Goal: Task Accomplishment & Management: Use online tool/utility

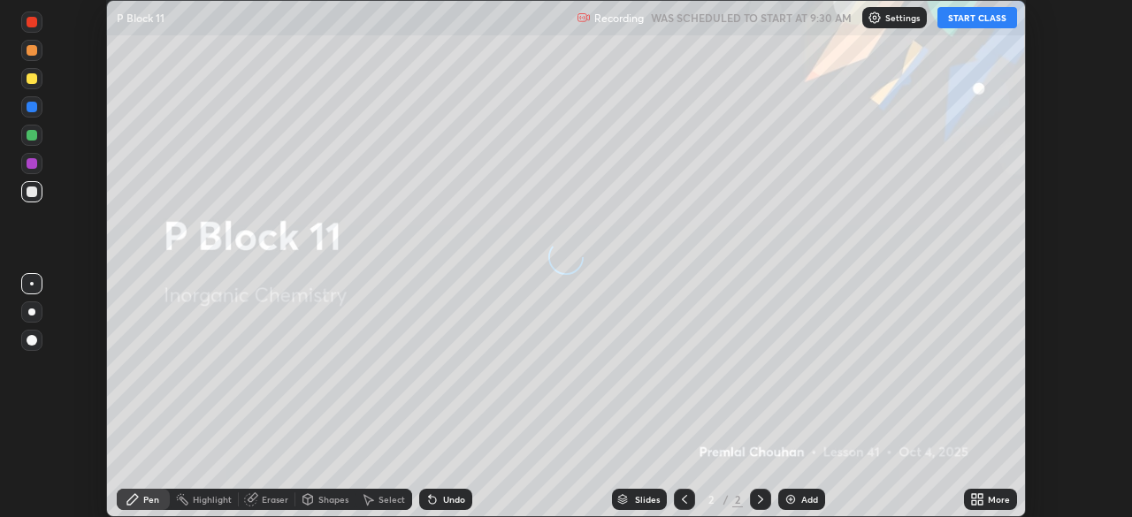
scroll to position [517, 1132]
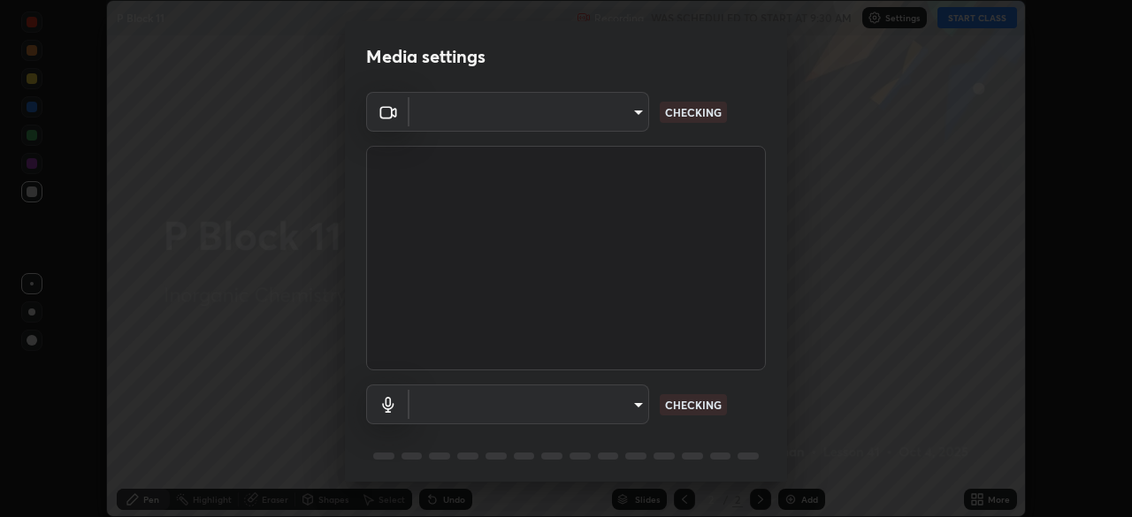
type input "5a3b26b24554f8cf6e797ef24758c72d9ac35fc194b839c1ab14931f8614fd13"
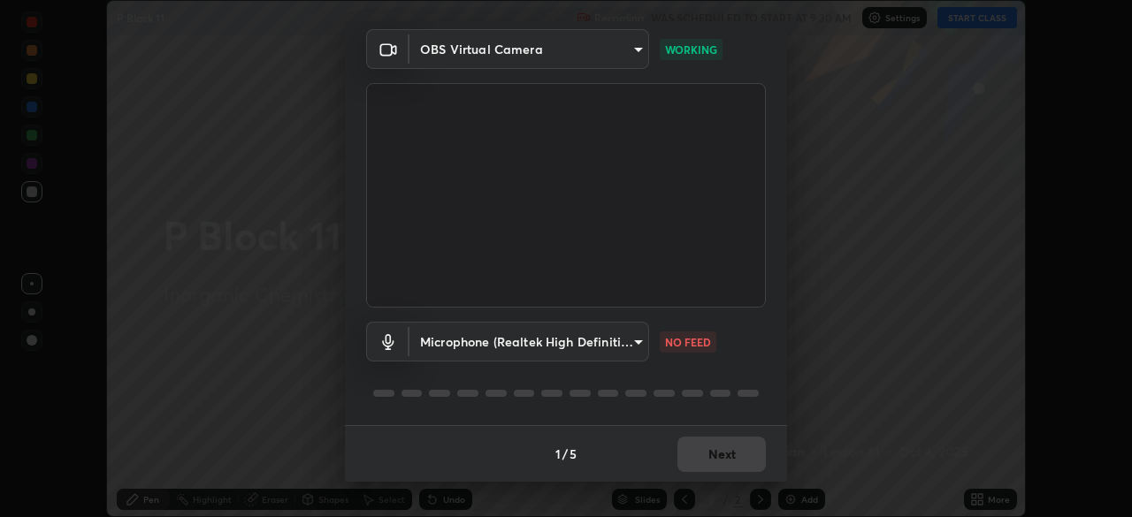
click at [594, 349] on body "Erase all P Block 11 Recording WAS SCHEDULED TO START AT 9:30 AM Settings START…" at bounding box center [566, 258] width 1132 height 517
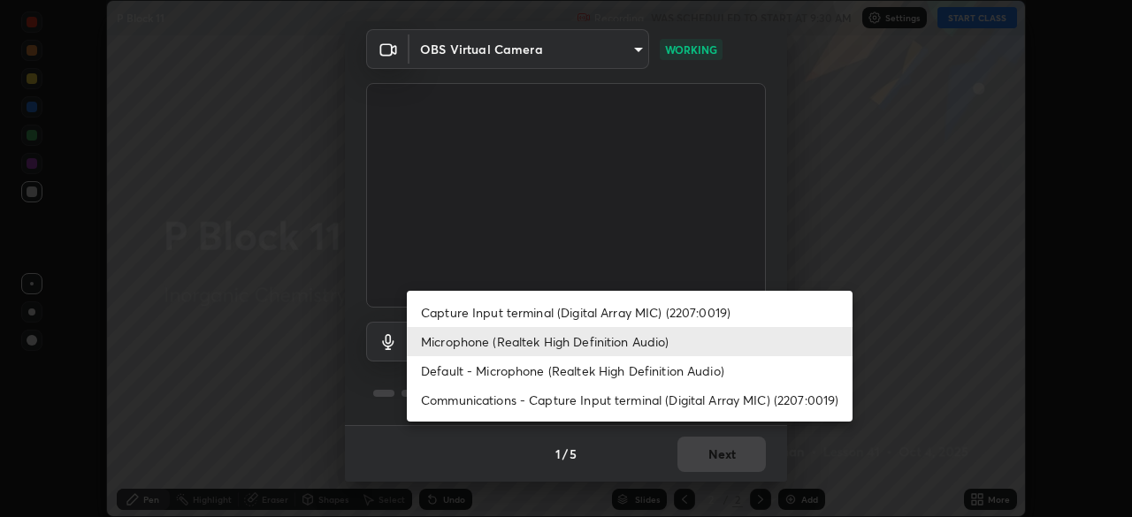
click at [575, 367] on li "Default - Microphone (Realtek High Definition Audio)" at bounding box center [630, 370] width 446 height 29
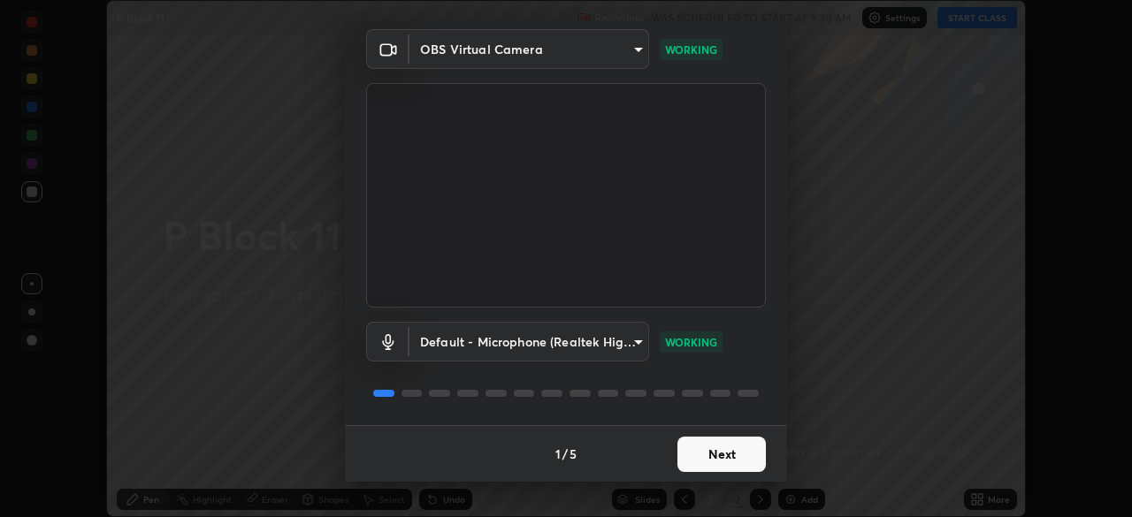
click at [471, 344] on body "Erase all P Block 11 Recording WAS SCHEDULED TO START AT 9:30 AM Settings START…" at bounding box center [566, 258] width 1132 height 517
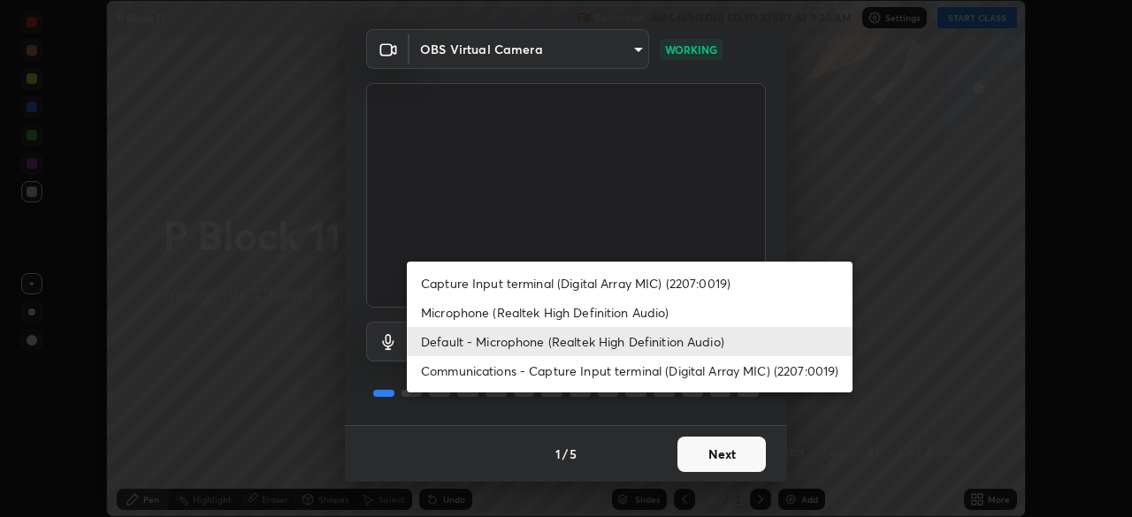
click at [461, 315] on li "Microphone (Realtek High Definition Audio)" at bounding box center [630, 312] width 446 height 29
type input "a2845f27f241d78e81142a5bcad2dd0661d1231b7acccdda9ee201247719edf7"
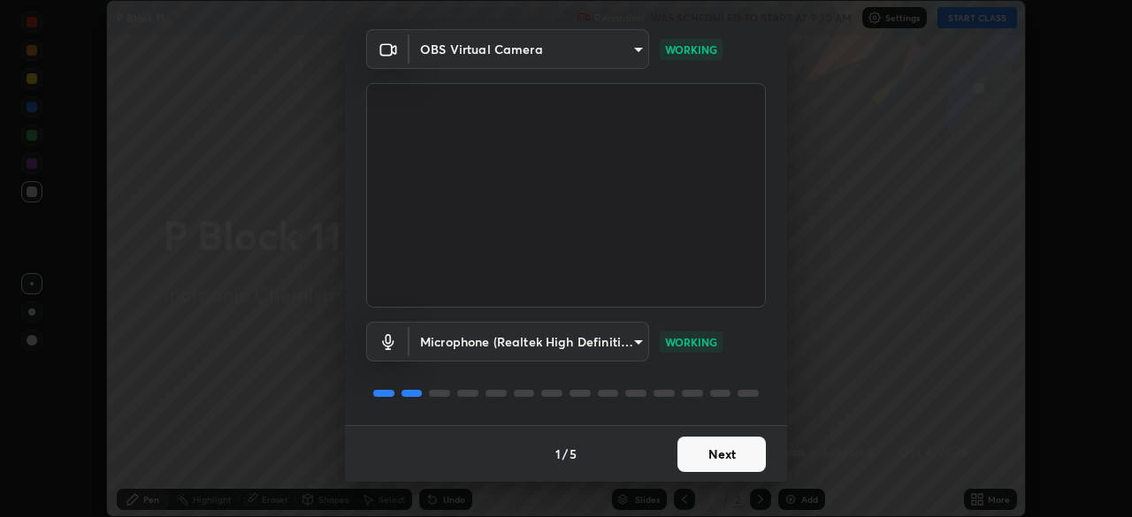
click at [692, 463] on button "Next" at bounding box center [722, 454] width 88 height 35
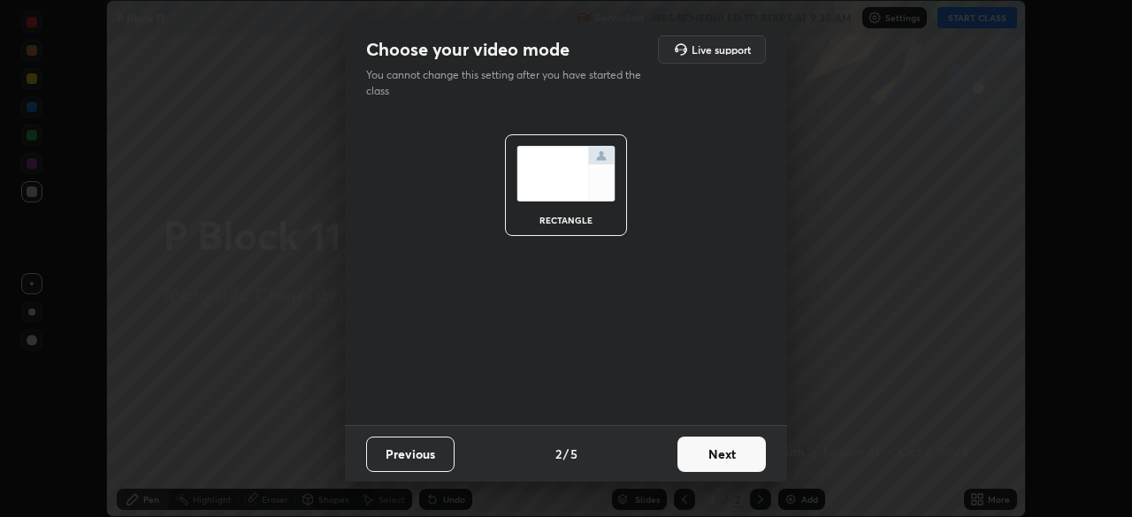
scroll to position [0, 0]
click at [710, 453] on button "Next" at bounding box center [722, 454] width 88 height 35
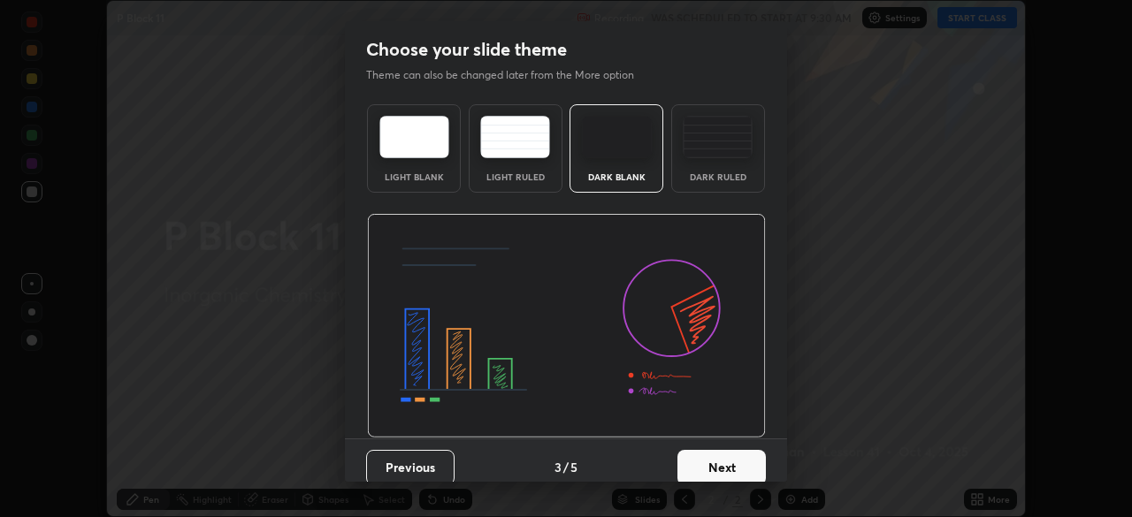
click at [727, 456] on button "Next" at bounding box center [722, 467] width 88 height 35
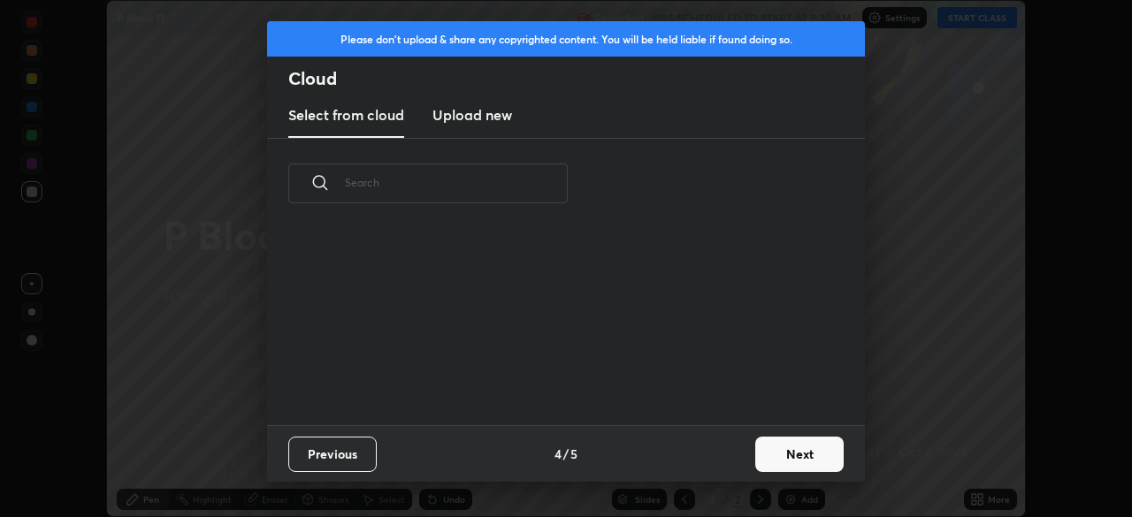
click at [741, 456] on div "Previous 4 / 5 Next" at bounding box center [566, 453] width 598 height 57
click at [770, 456] on button "Next" at bounding box center [799, 454] width 88 height 35
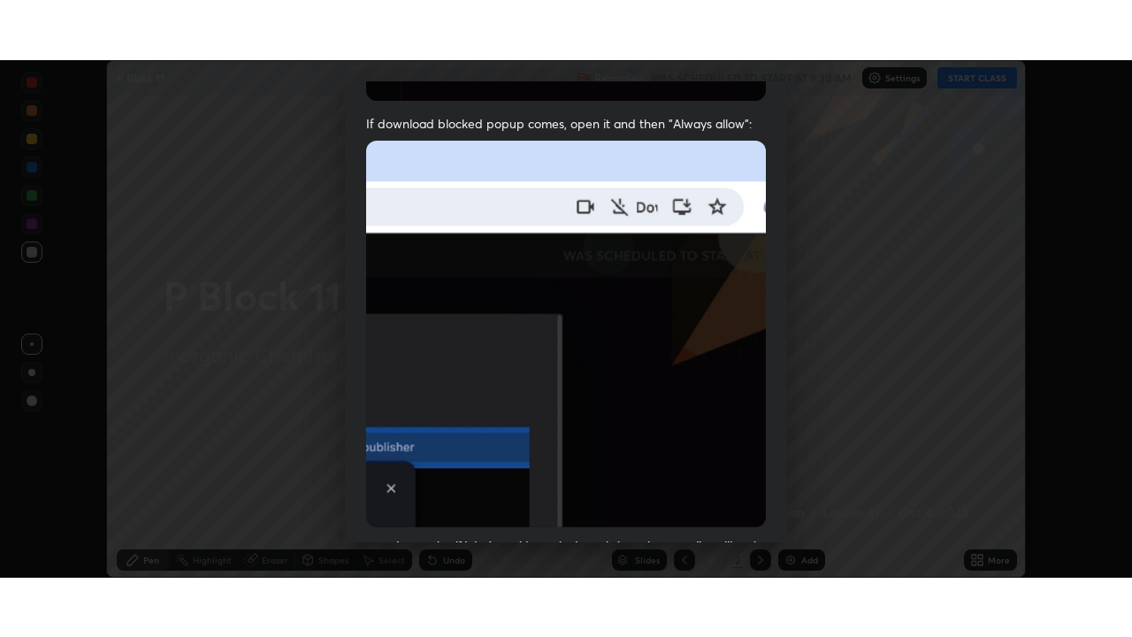
scroll to position [424, 0]
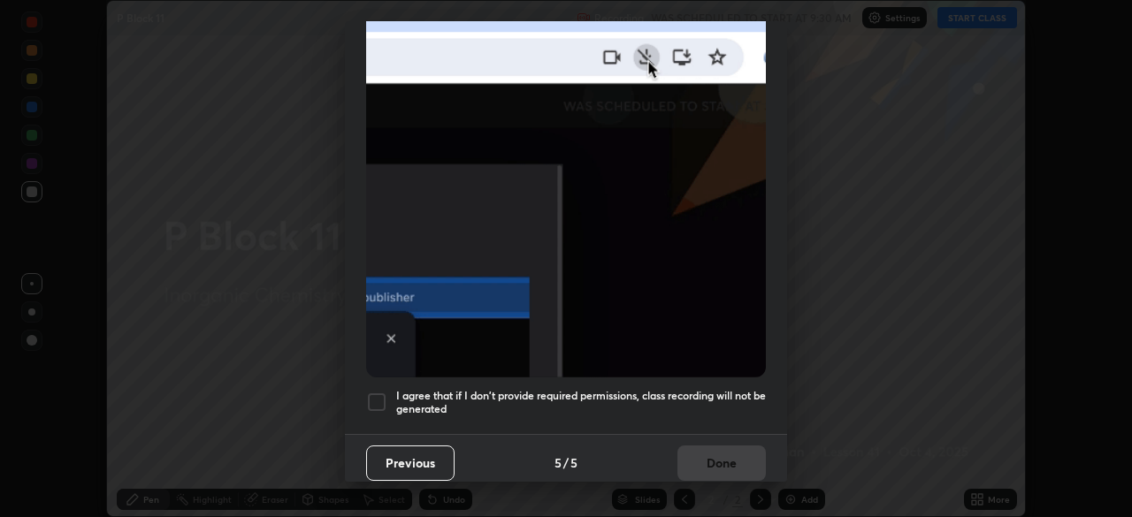
click at [374, 392] on div at bounding box center [376, 402] width 21 height 21
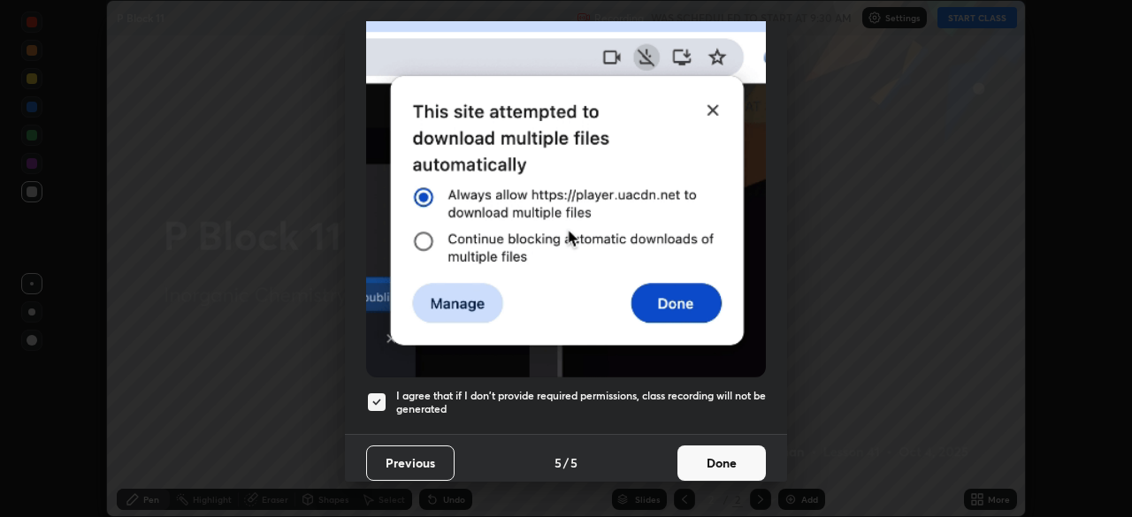
click at [698, 454] on button "Done" at bounding box center [722, 463] width 88 height 35
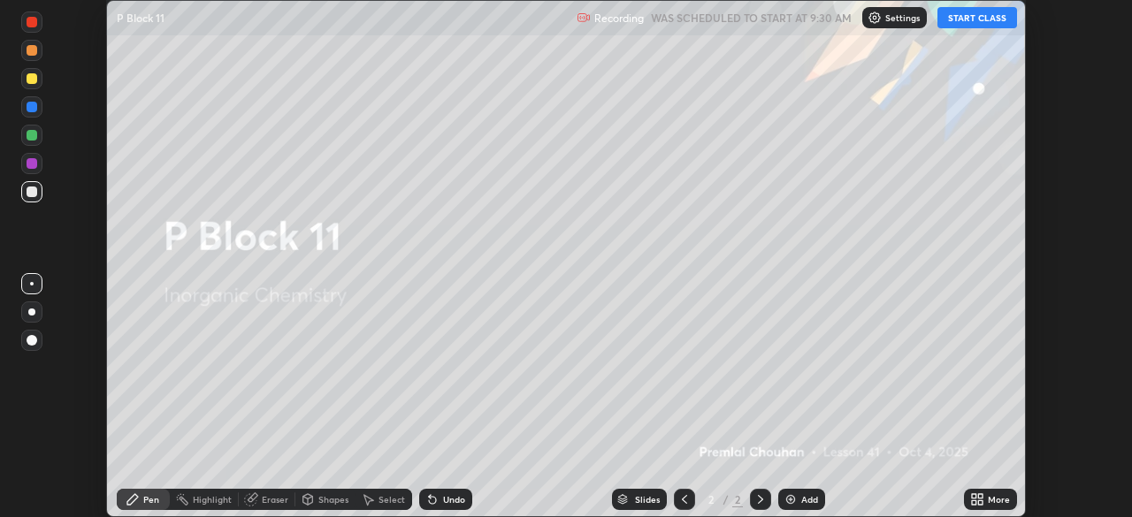
click at [954, 18] on button "START CLASS" at bounding box center [978, 17] width 80 height 21
click at [977, 501] on icon at bounding box center [974, 503] width 4 height 4
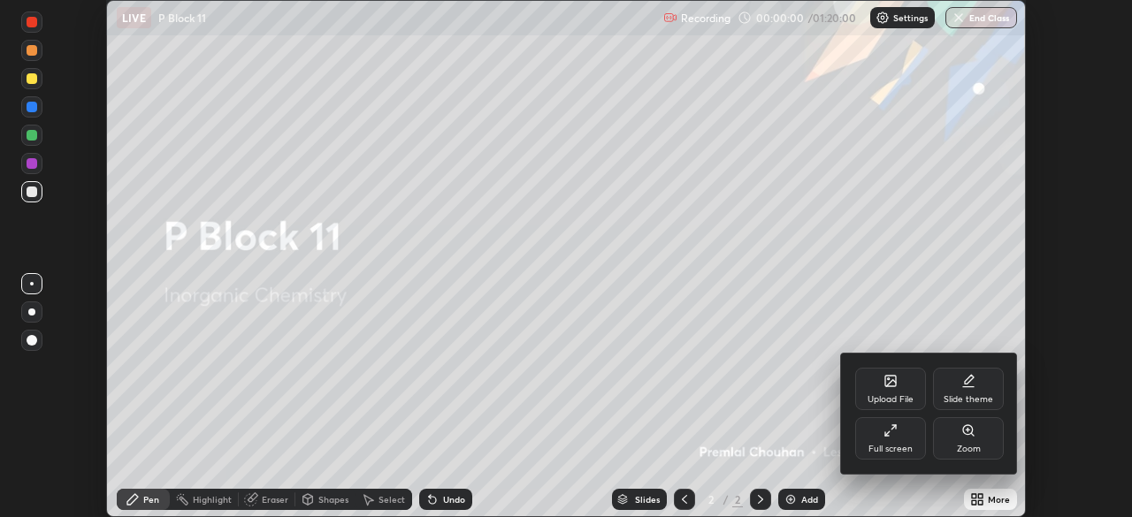
click at [901, 438] on div "Full screen" at bounding box center [890, 439] width 71 height 42
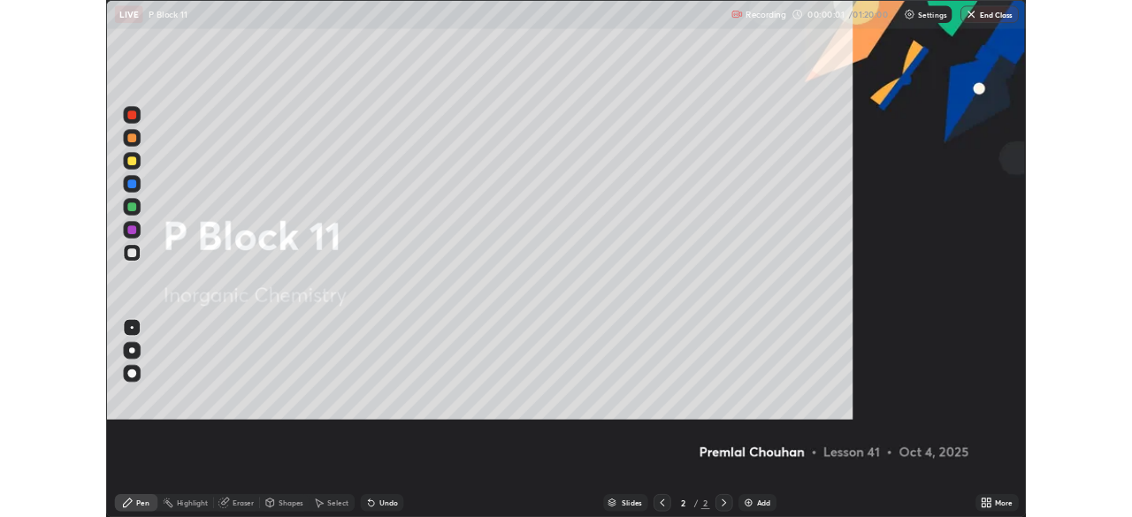
scroll to position [637, 1132]
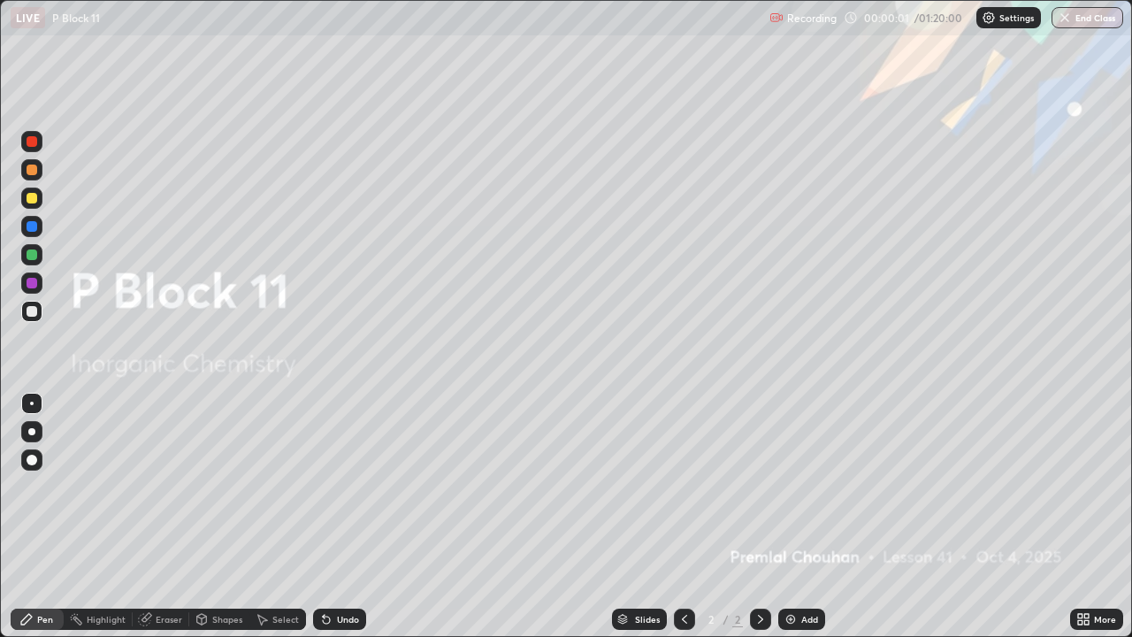
click at [793, 517] on img at bounding box center [791, 619] width 14 height 14
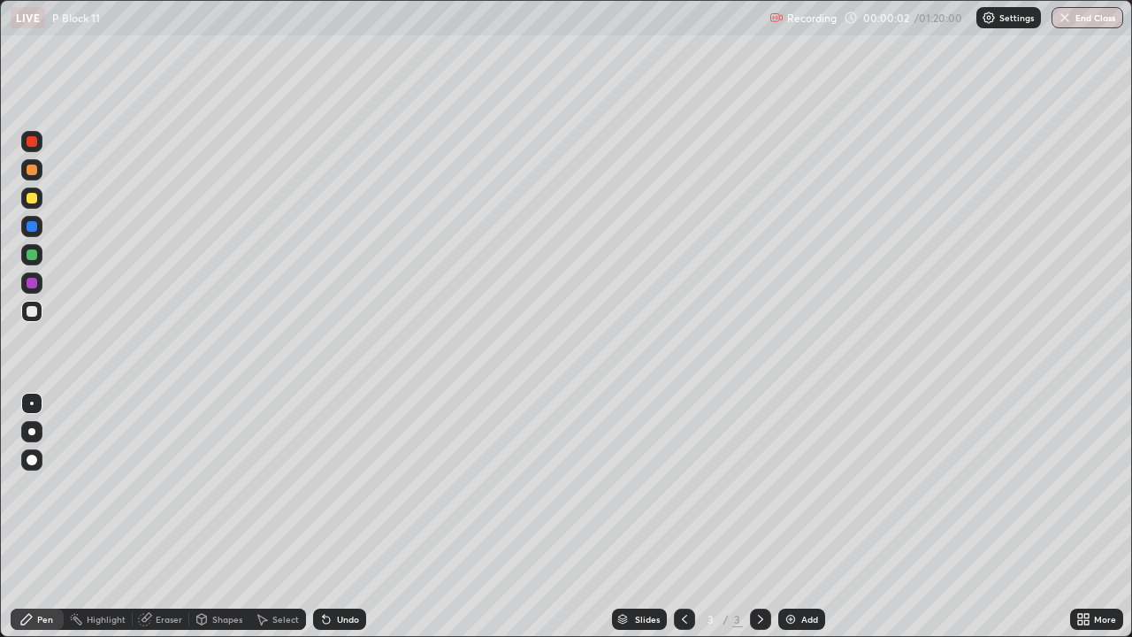
click at [1080, 517] on icon at bounding box center [1080, 616] width 4 height 4
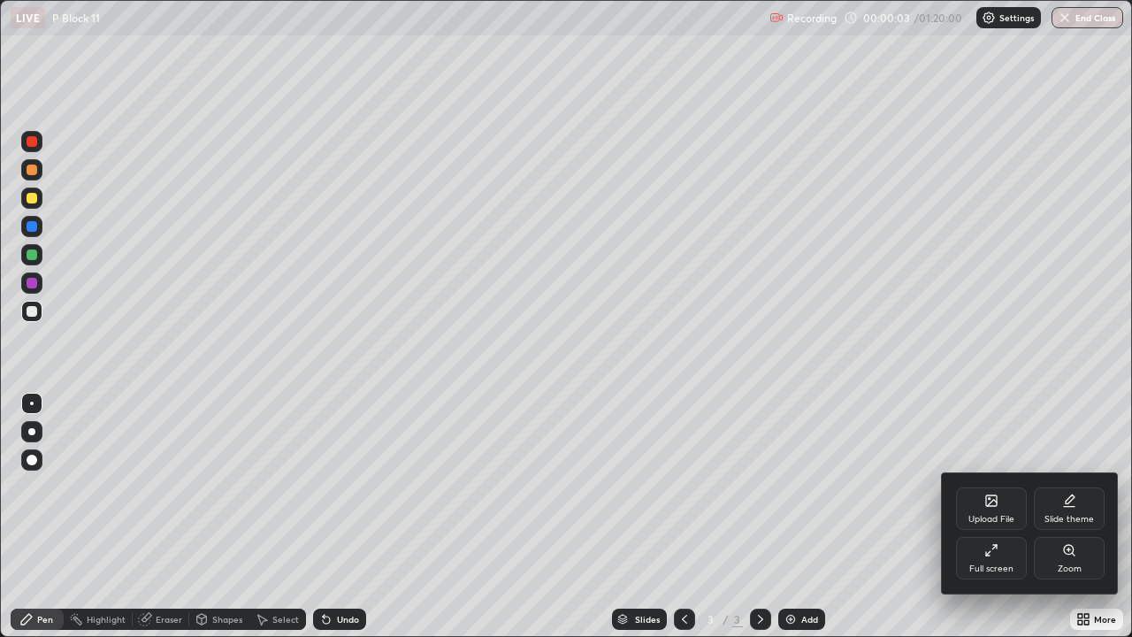
click at [981, 517] on div "Full screen" at bounding box center [991, 558] width 71 height 42
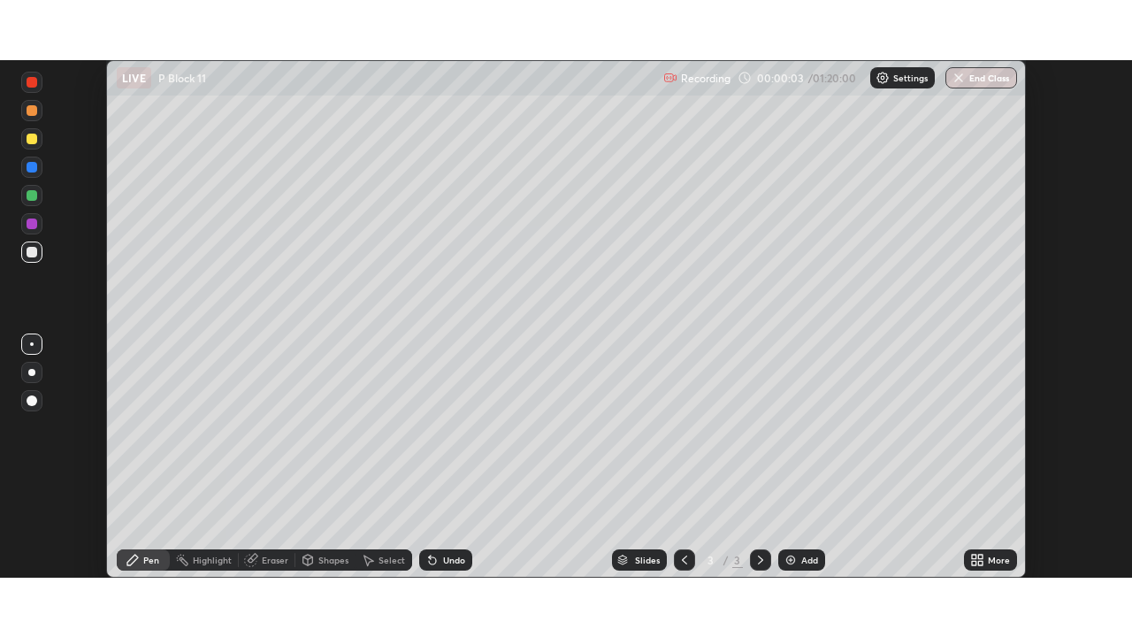
scroll to position [87938, 87323]
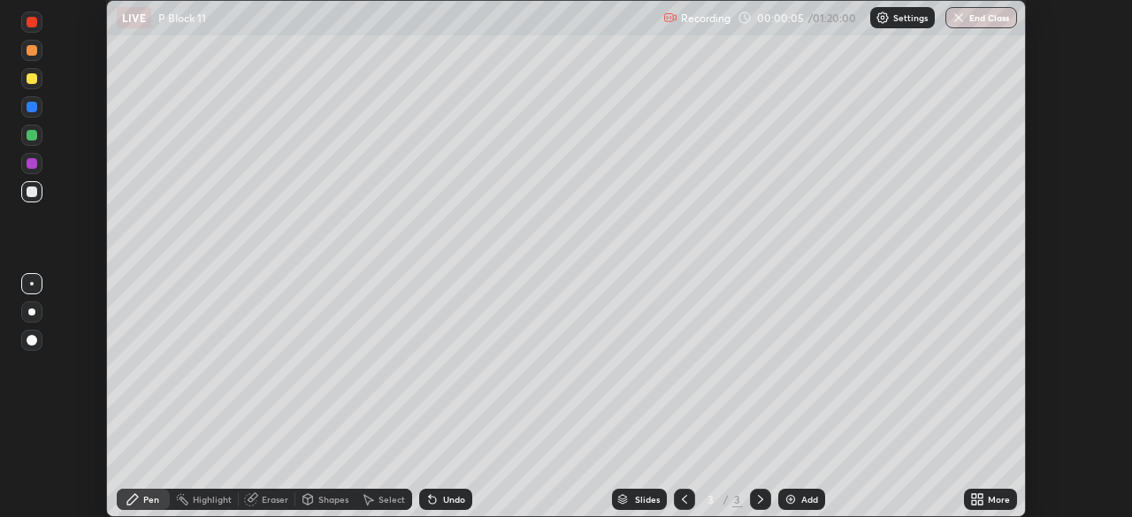
click at [980, 502] on icon at bounding box center [980, 503] width 4 height 4
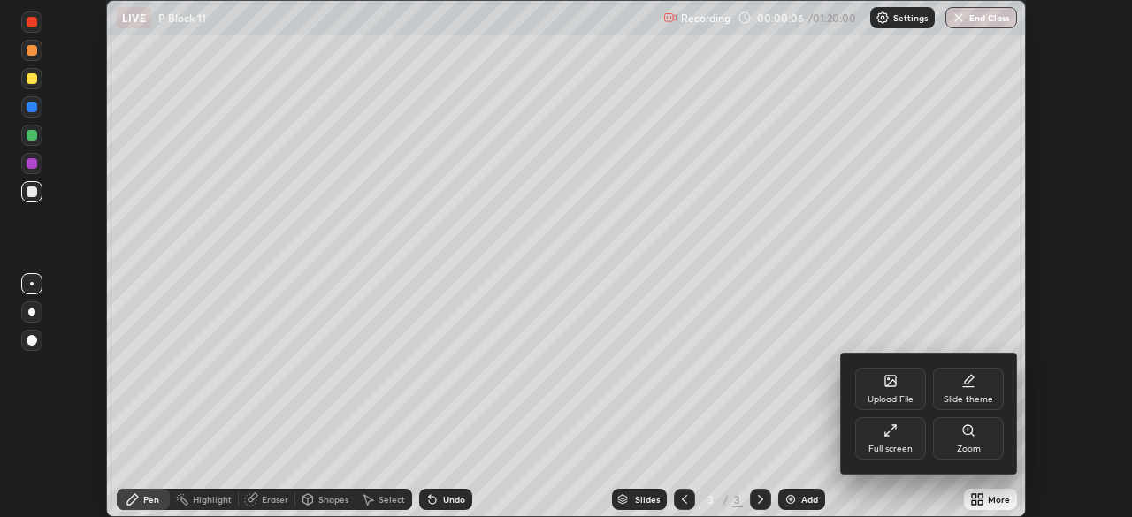
click at [957, 445] on div "Zoom" at bounding box center [969, 449] width 24 height 9
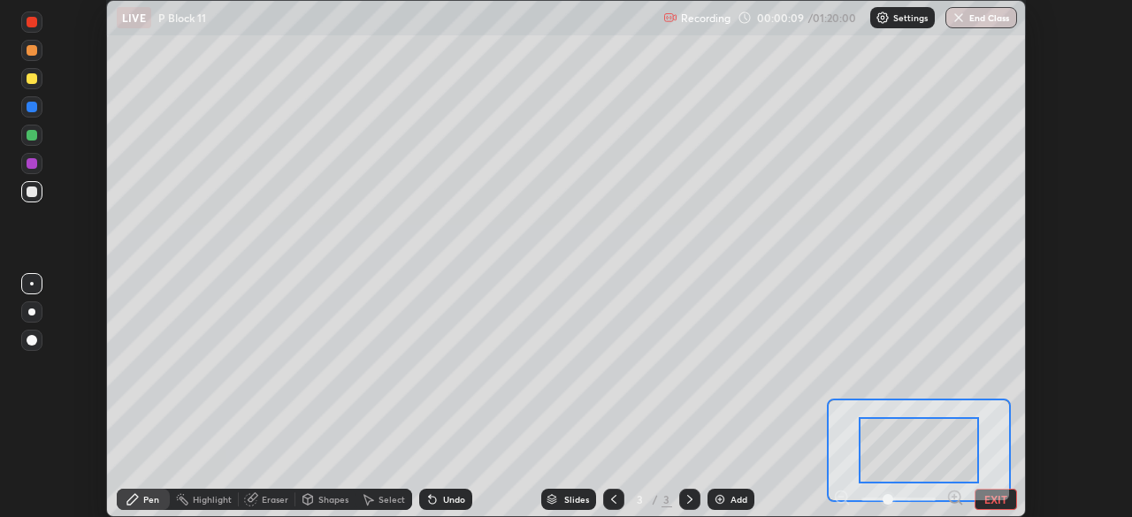
click at [713, 497] on img at bounding box center [720, 500] width 14 height 14
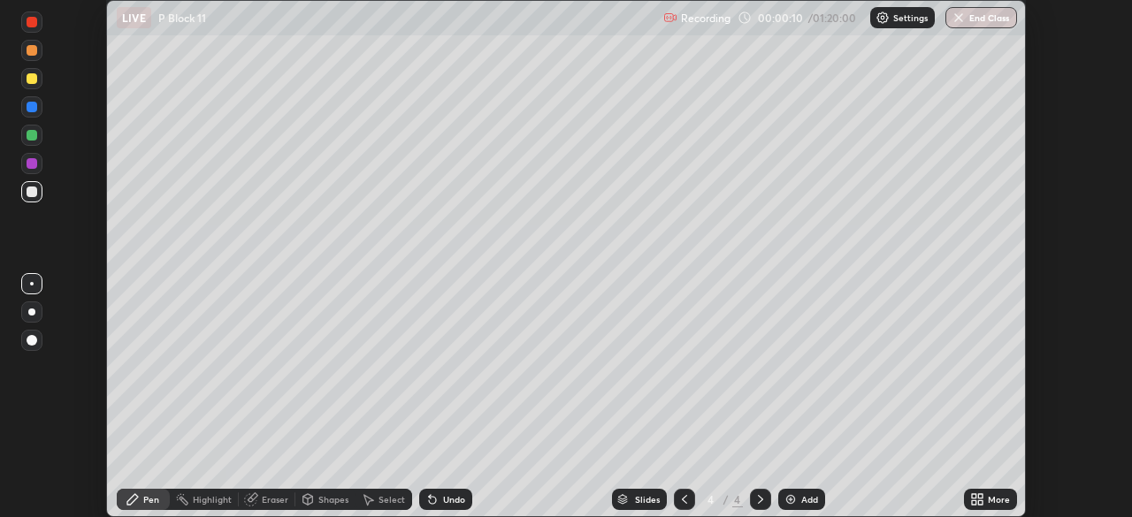
click at [972, 504] on icon at bounding box center [974, 503] width 4 height 4
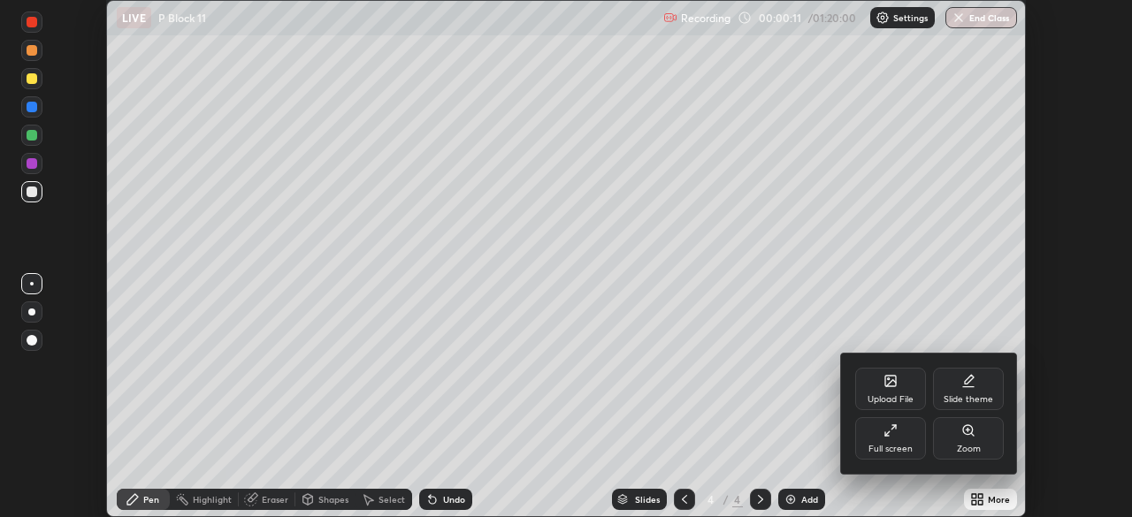
click at [878, 441] on div "Full screen" at bounding box center [890, 439] width 71 height 42
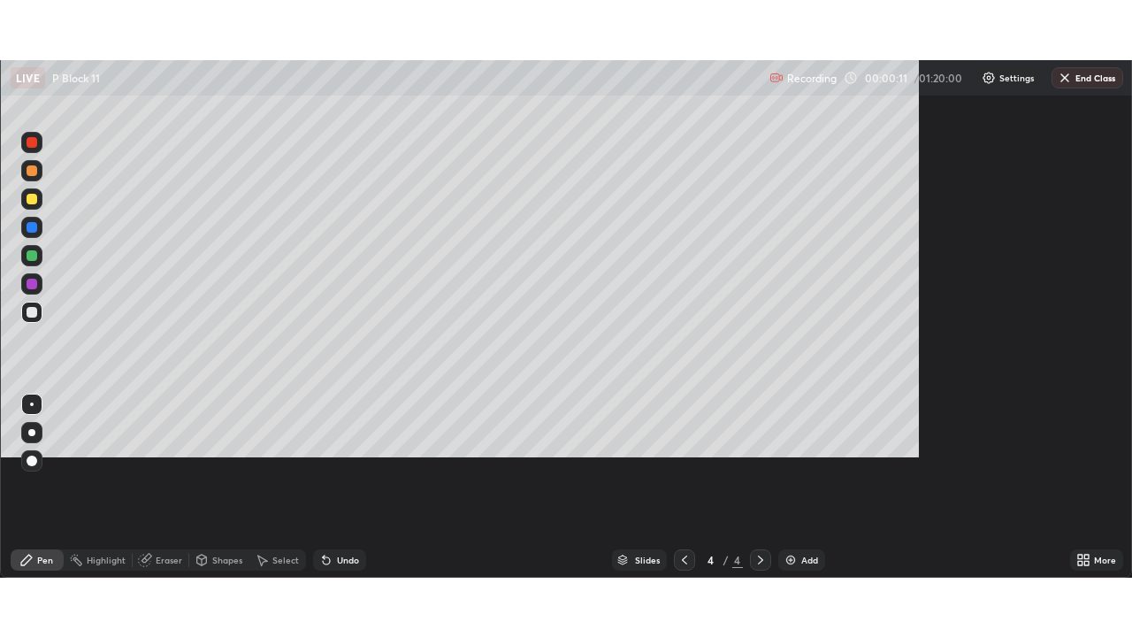
scroll to position [637, 1132]
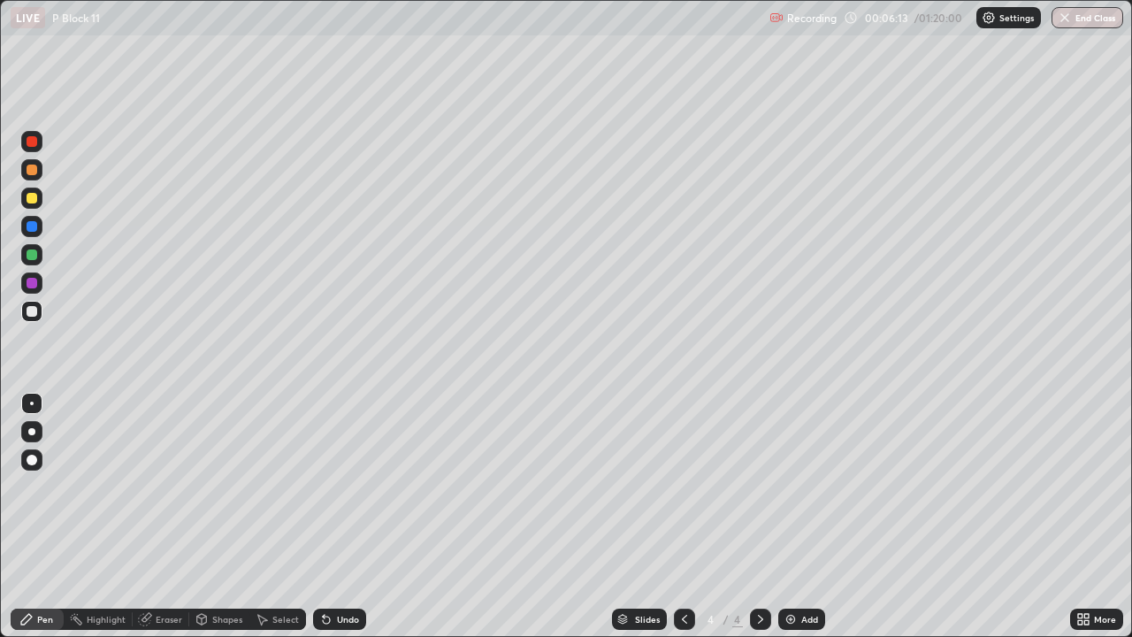
click at [34, 197] on div at bounding box center [32, 198] width 11 height 11
click at [28, 200] on div at bounding box center [32, 198] width 11 height 11
click at [787, 517] on img at bounding box center [791, 619] width 14 height 14
click at [33, 310] on div at bounding box center [32, 311] width 11 height 11
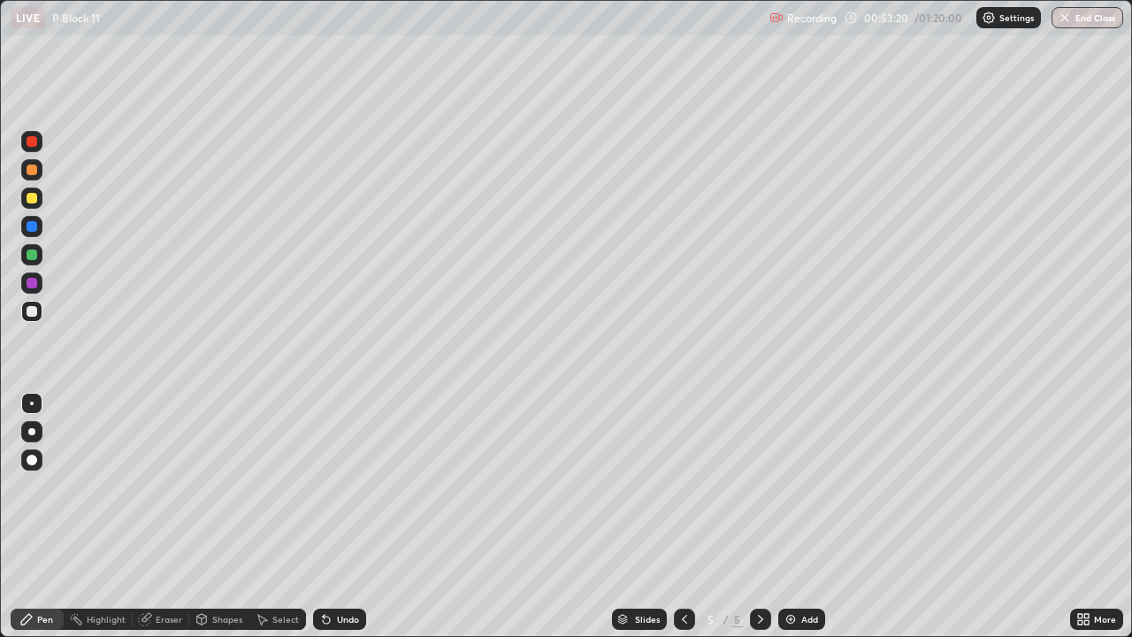
click at [786, 517] on img at bounding box center [791, 619] width 14 height 14
click at [622, 517] on icon at bounding box center [622, 617] width 9 height 4
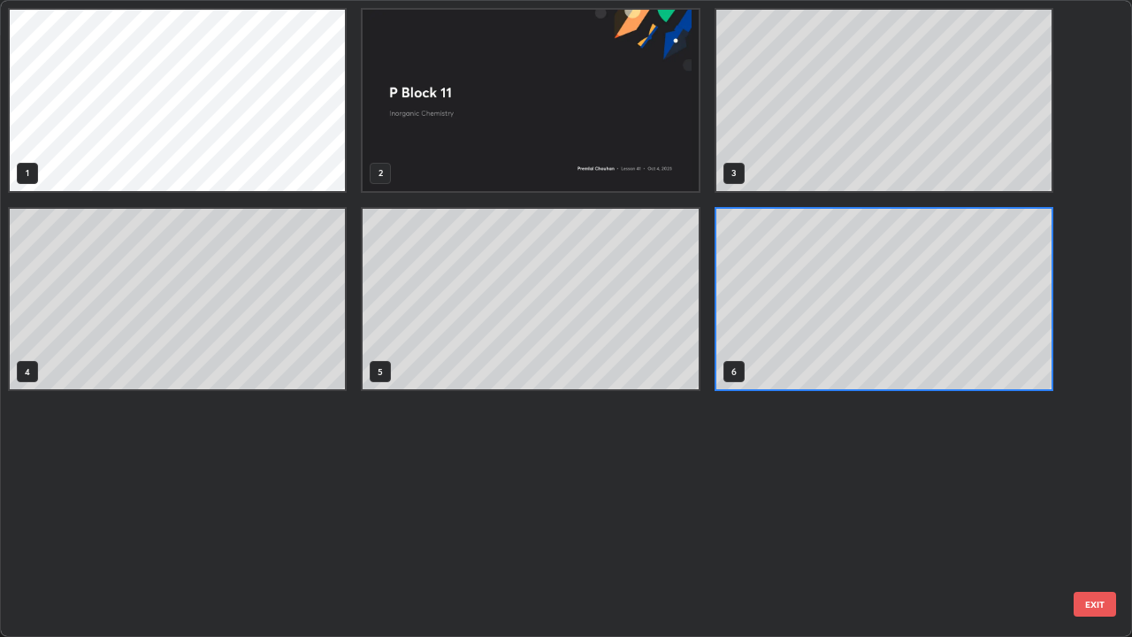
scroll to position [630, 1122]
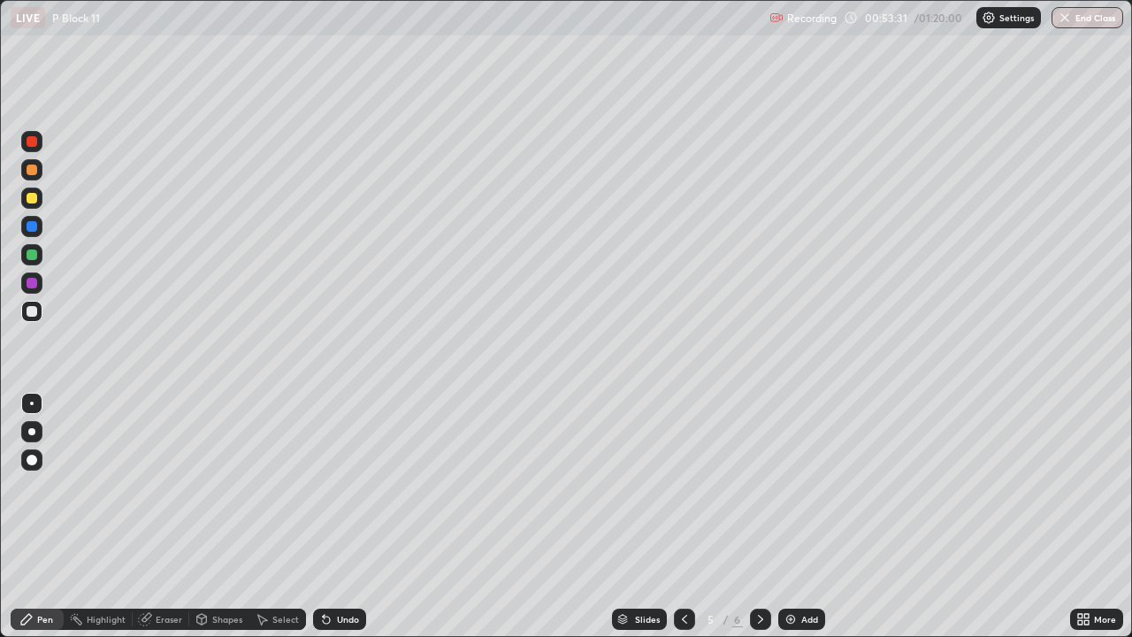
click at [1078, 517] on icon at bounding box center [1080, 616] width 4 height 4
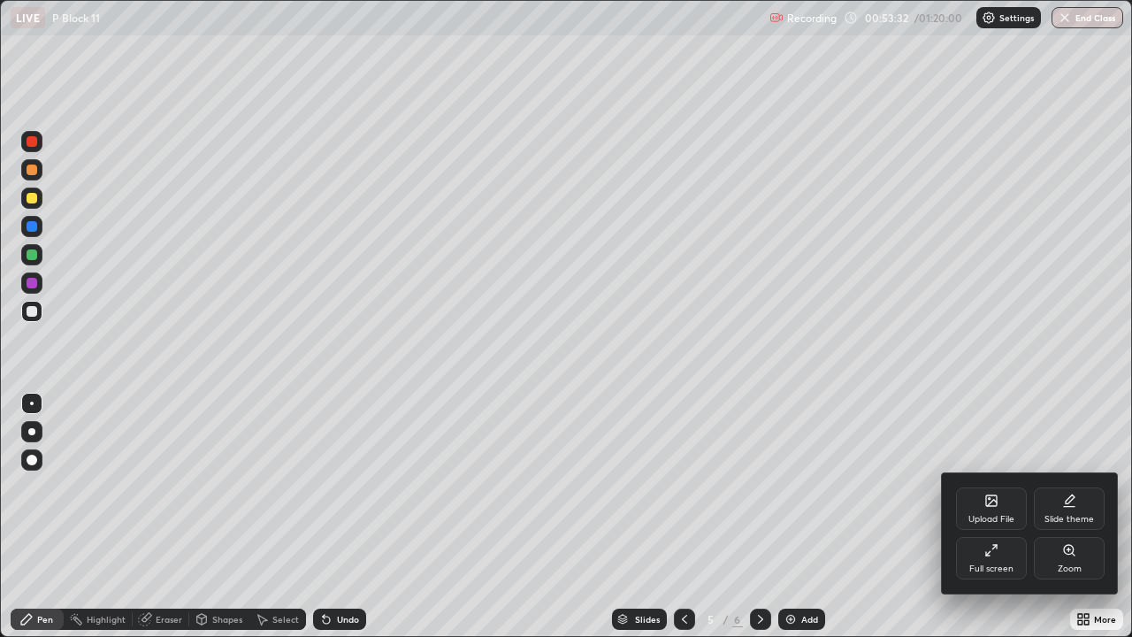
click at [982, 507] on div "Upload File" at bounding box center [991, 508] width 71 height 42
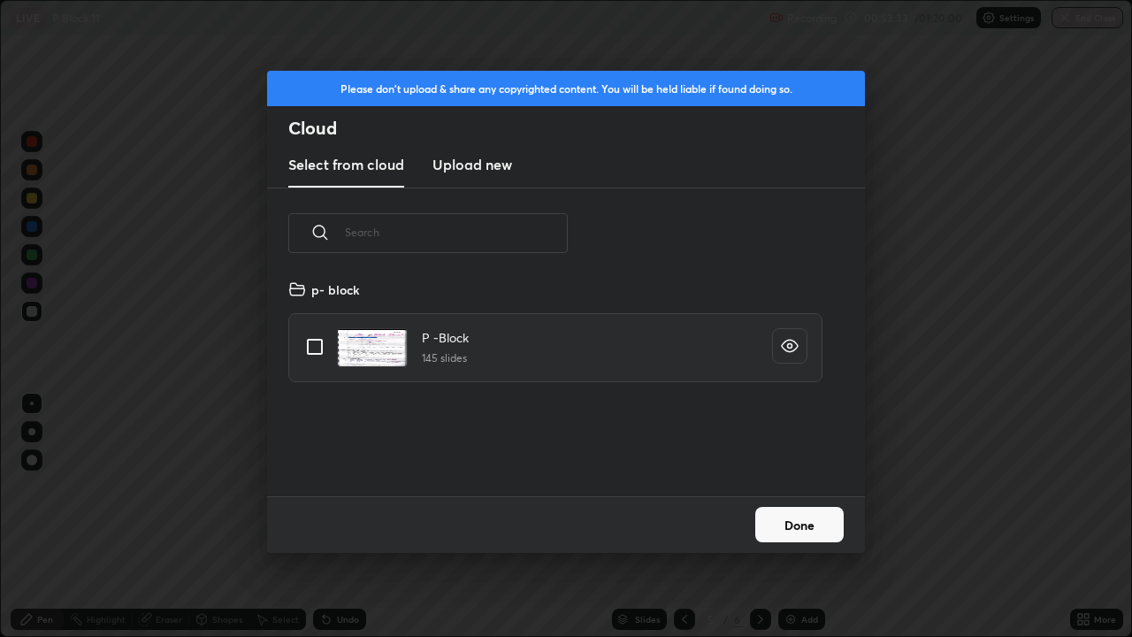
scroll to position [218, 568]
click at [318, 349] on input "grid" at bounding box center [314, 346] width 37 height 37
checkbox input "true"
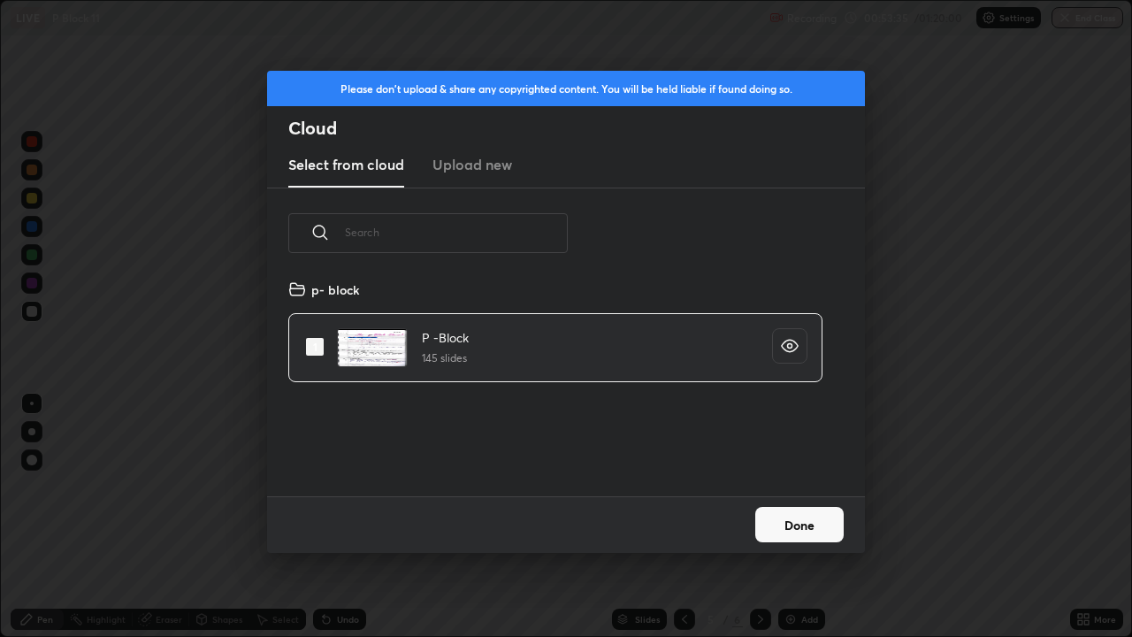
click at [810, 517] on button "Done" at bounding box center [799, 524] width 88 height 35
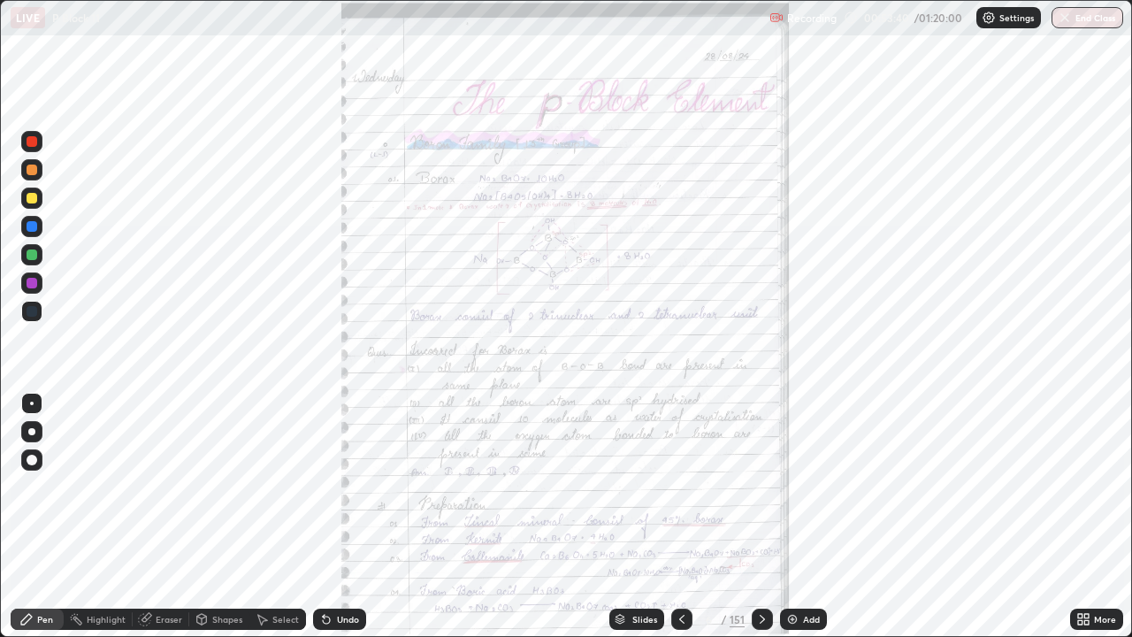
click at [626, 517] on div "Slides" at bounding box center [636, 619] width 55 height 21
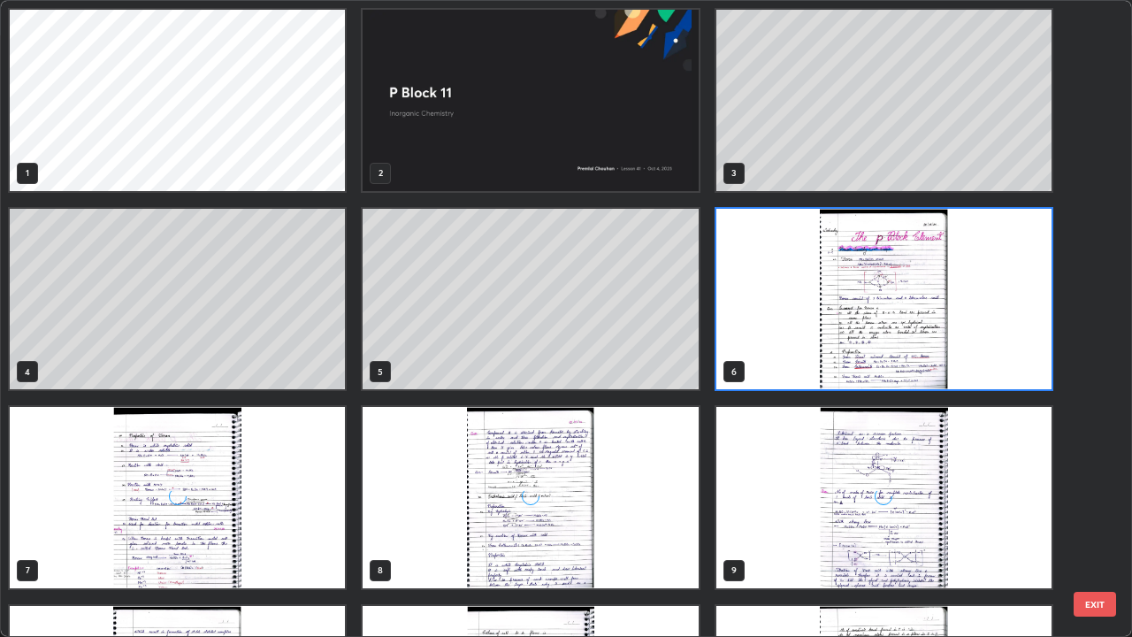
scroll to position [630, 1122]
click at [598, 517] on div "8" at bounding box center [530, 497] width 339 height 185
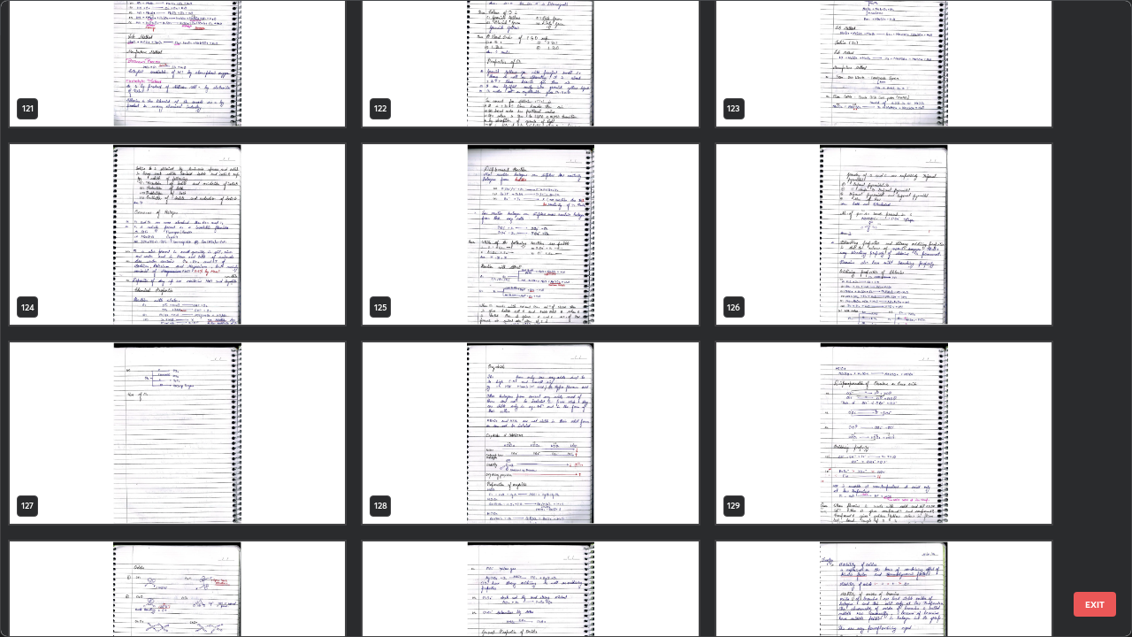
scroll to position [8028, 0]
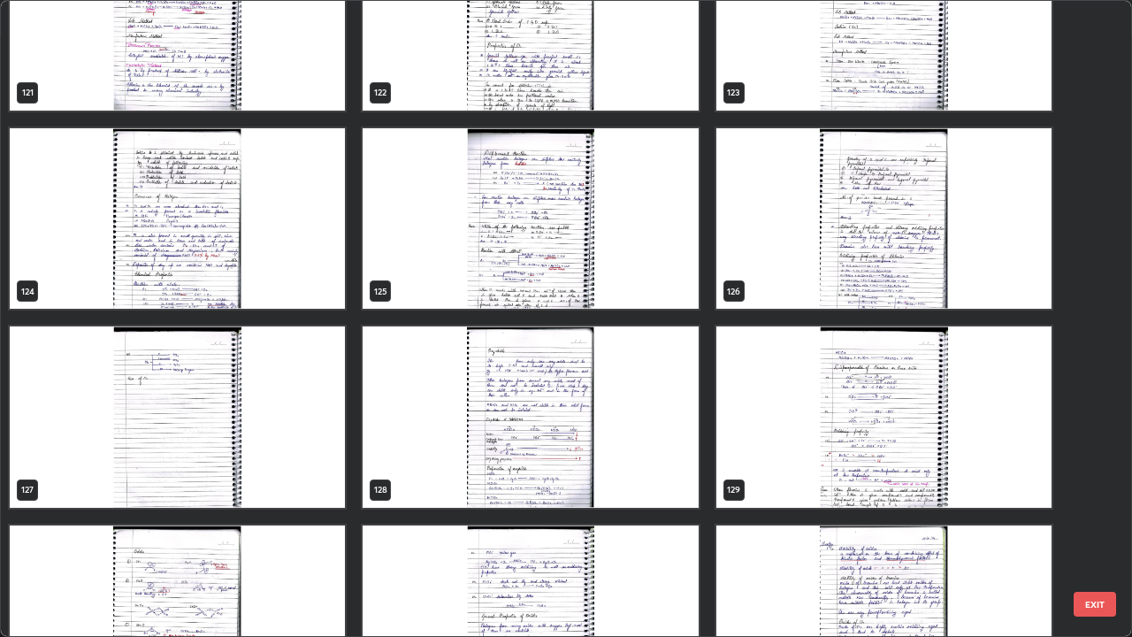
click at [249, 517] on img "grid" at bounding box center [177, 615] width 335 height 181
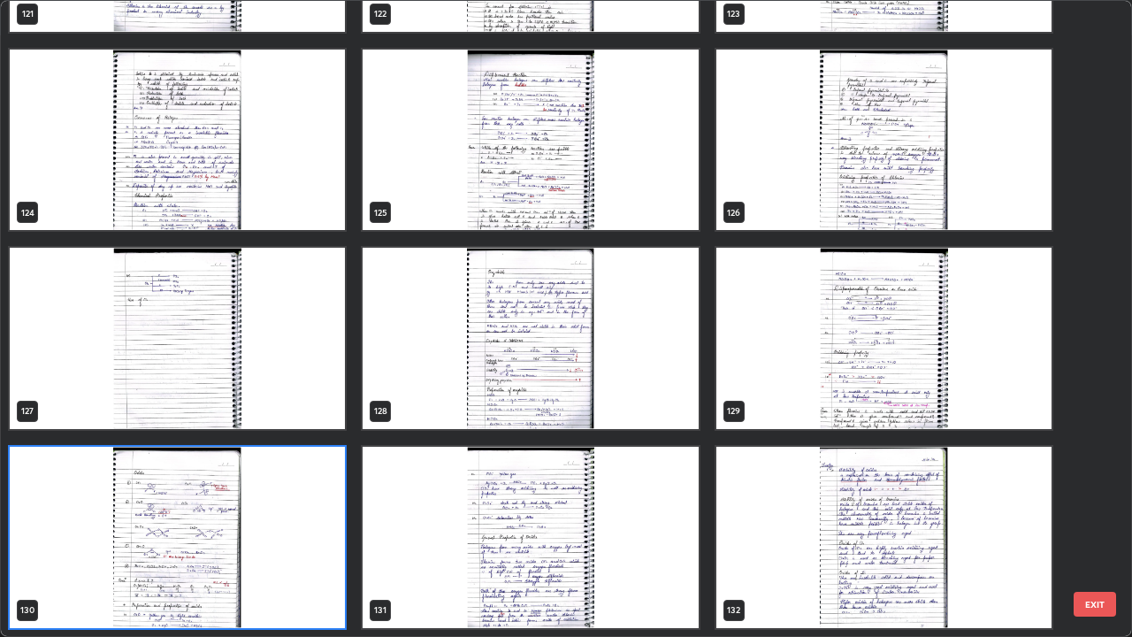
click at [240, 517] on img "grid" at bounding box center [177, 537] width 335 height 181
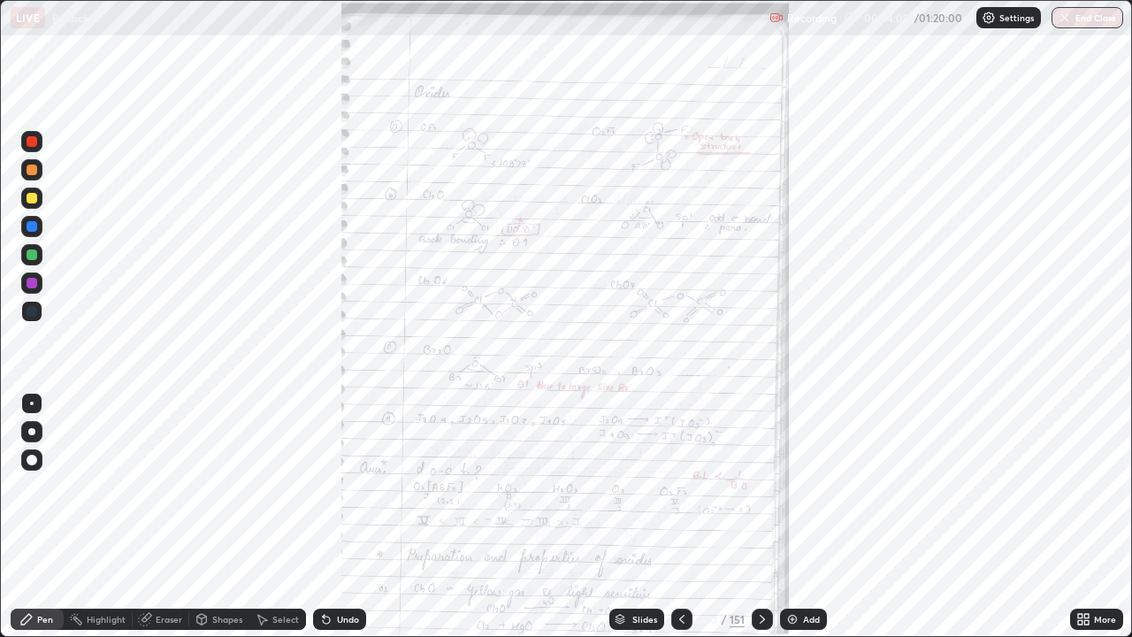
scroll to position [0, 0]
click at [761, 517] on icon at bounding box center [762, 619] width 14 height 14
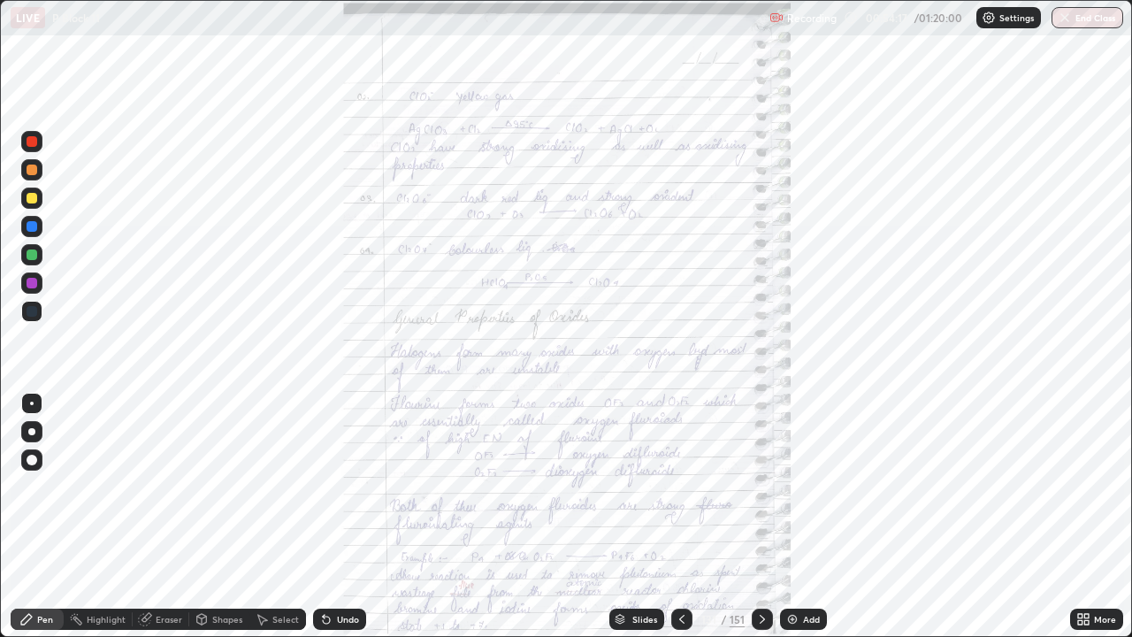
click at [1083, 517] on icon at bounding box center [1080, 616] width 4 height 4
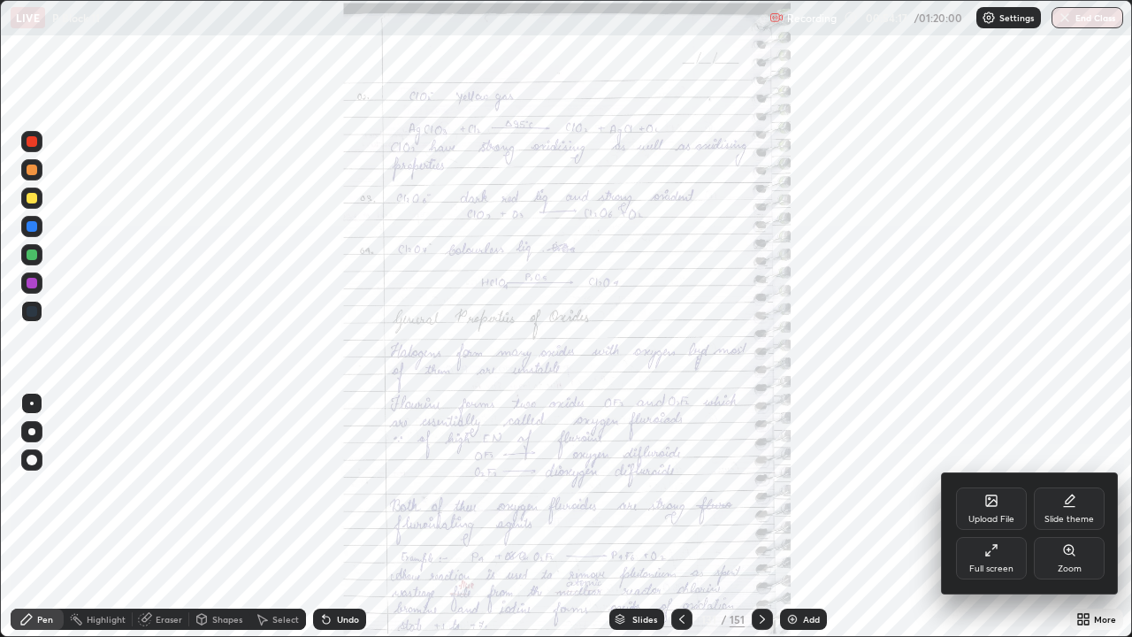
click at [1073, 517] on icon at bounding box center [1073, 554] width 3 height 3
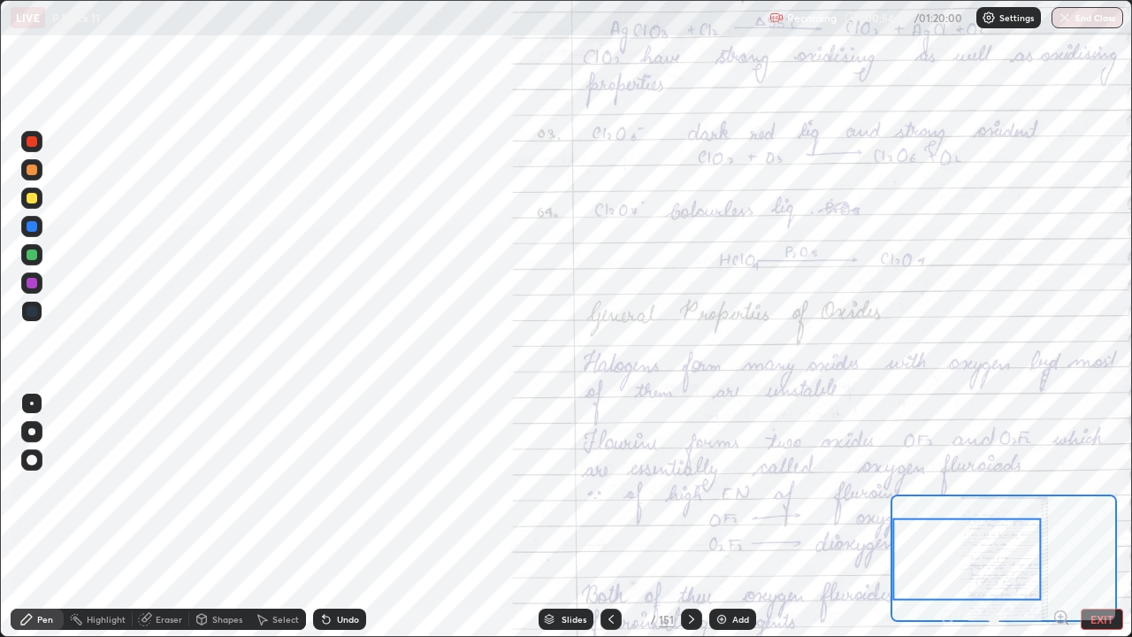
click at [34, 310] on div at bounding box center [32, 311] width 11 height 11
click at [32, 310] on div at bounding box center [32, 311] width 11 height 11
click at [32, 255] on div at bounding box center [32, 254] width 11 height 11
click at [34, 253] on div at bounding box center [32, 254] width 11 height 11
click at [690, 517] on icon at bounding box center [692, 619] width 14 height 14
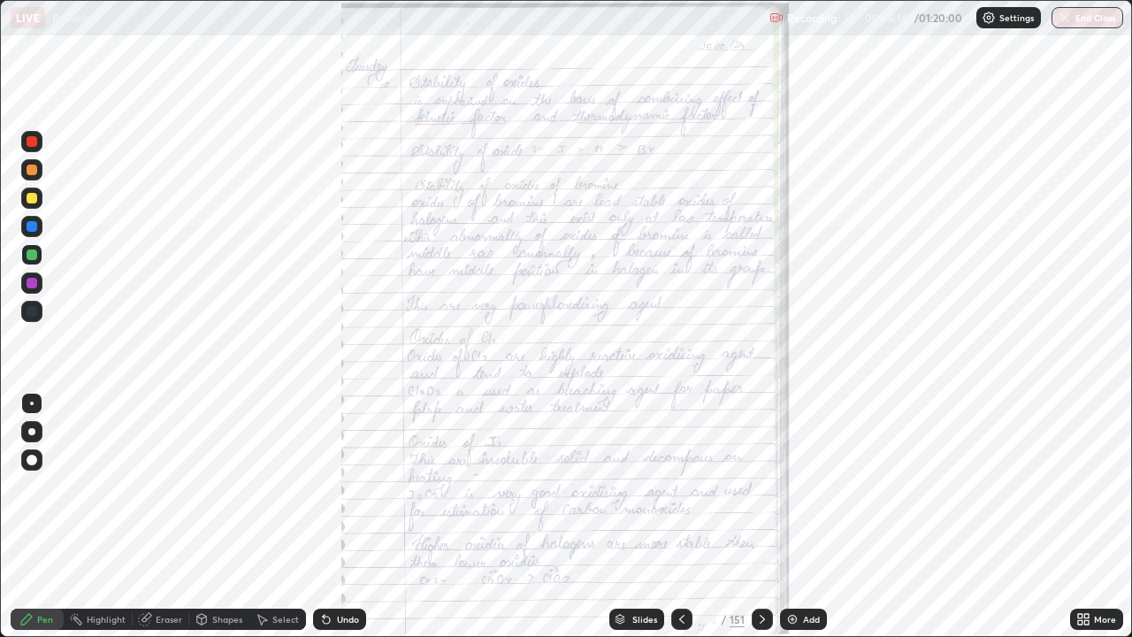
click at [761, 517] on icon at bounding box center [762, 619] width 14 height 14
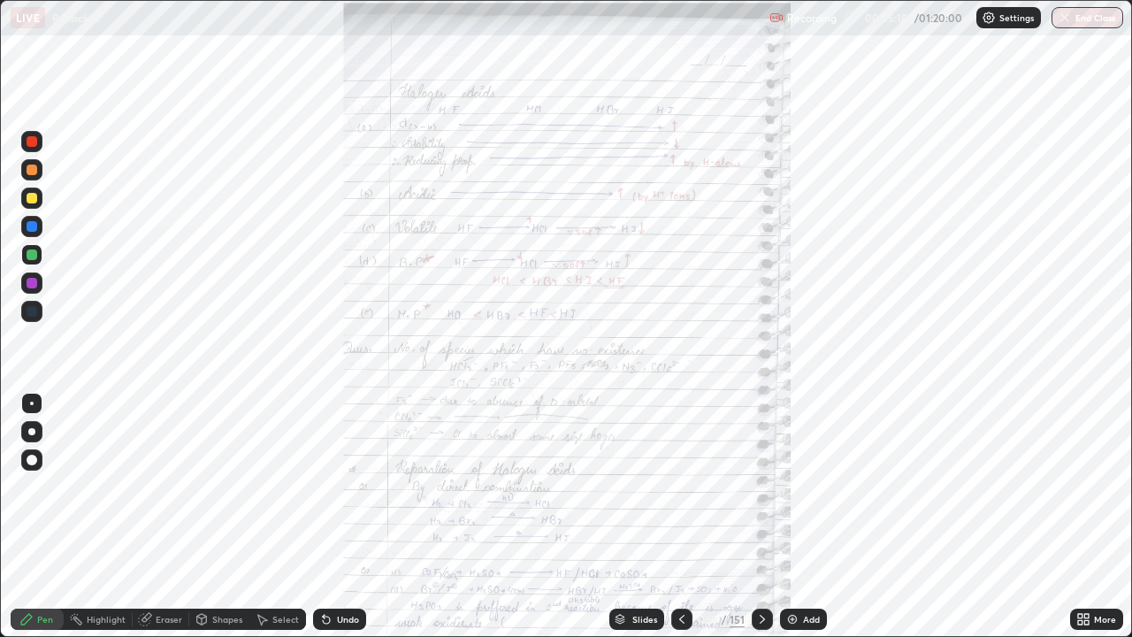
click at [673, 517] on div at bounding box center [681, 619] width 21 height 21
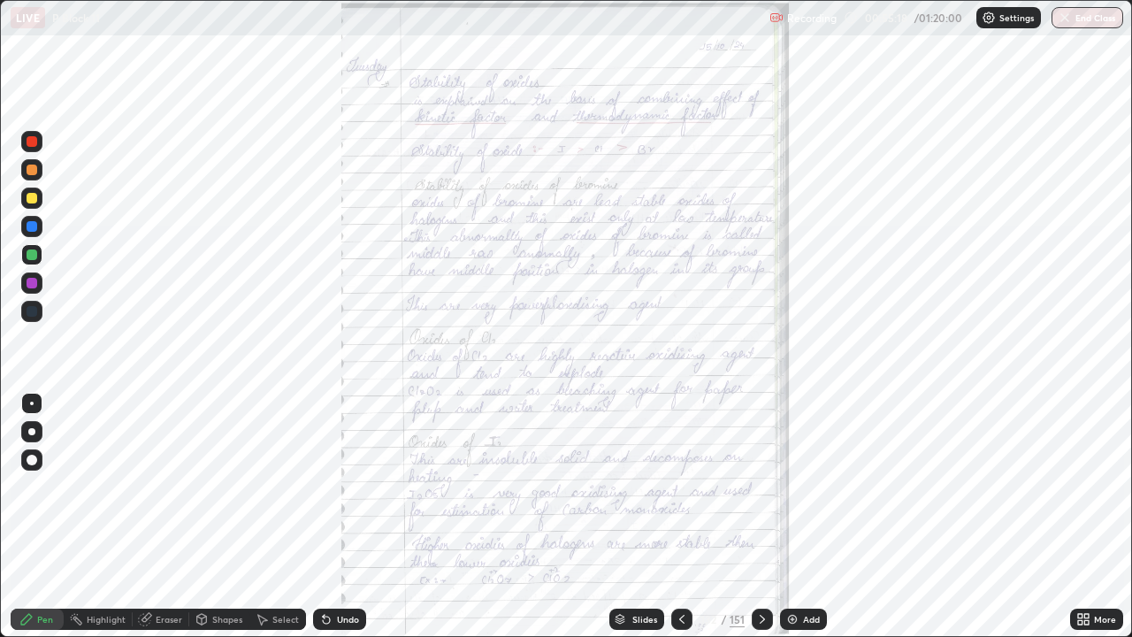
click at [675, 517] on icon at bounding box center [682, 619] width 14 height 14
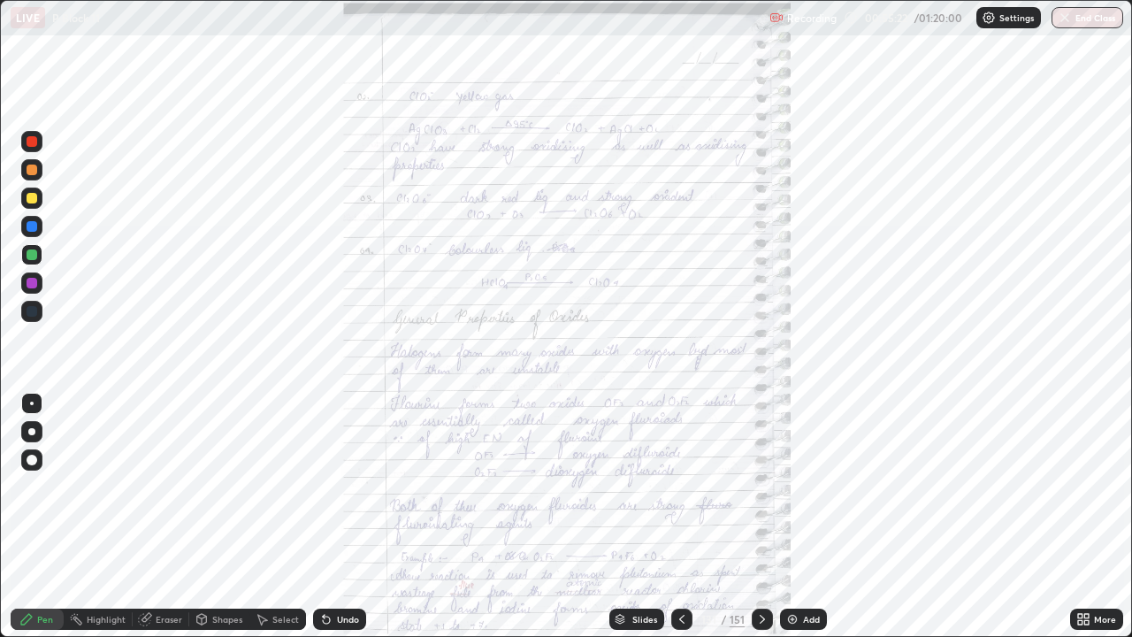
click at [681, 517] on icon at bounding box center [682, 619] width 14 height 14
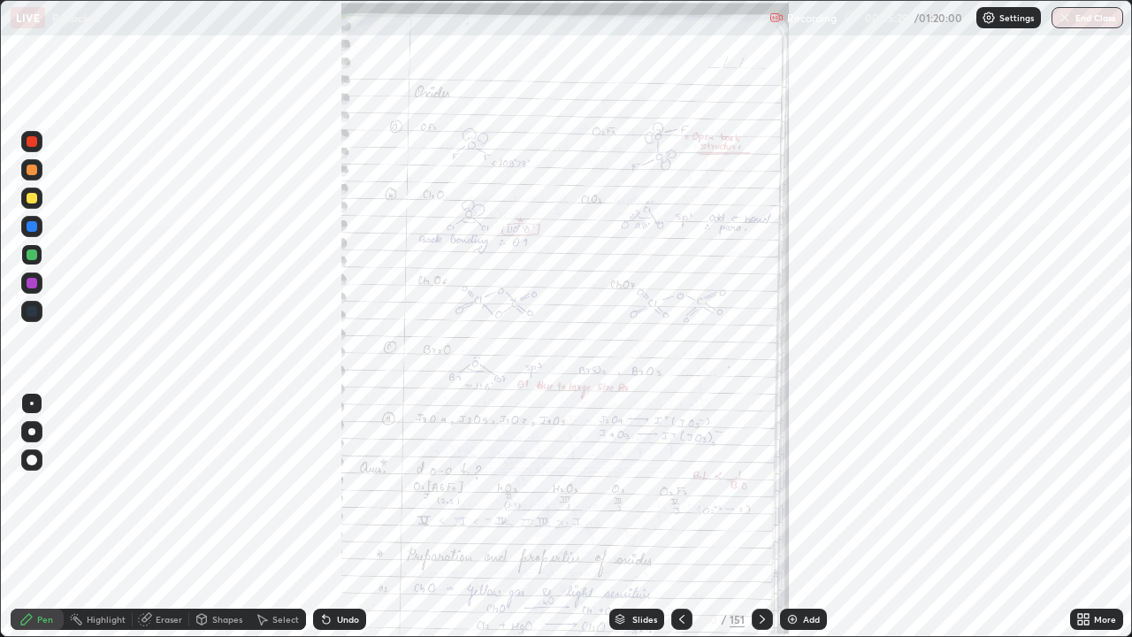
click at [759, 517] on icon at bounding box center [762, 619] width 14 height 14
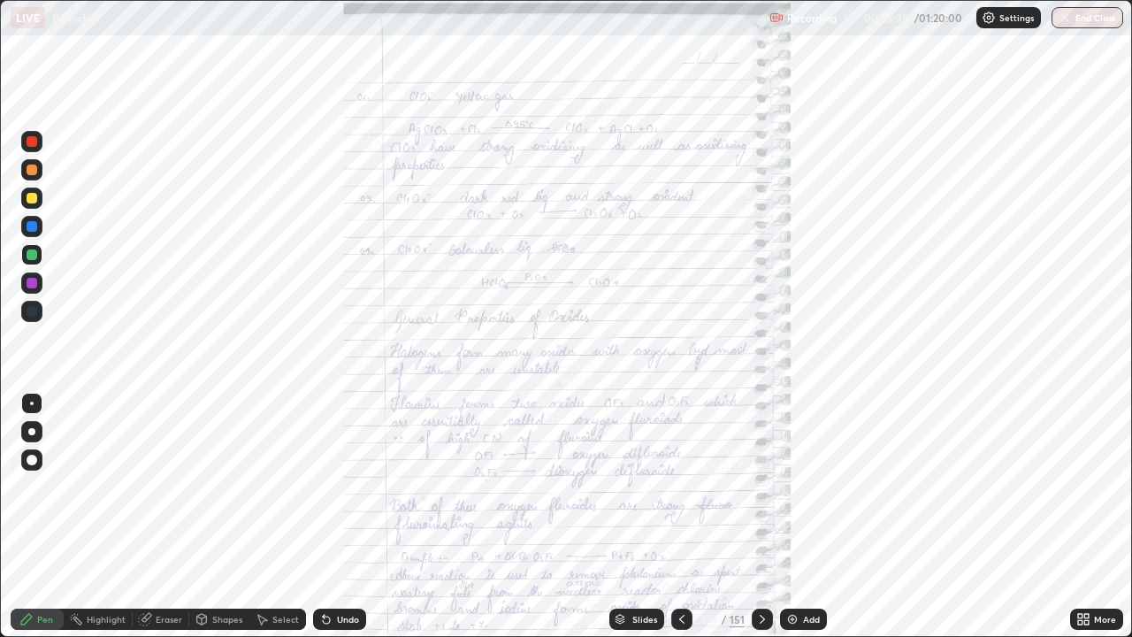
click at [1077, 517] on icon at bounding box center [1084, 619] width 14 height 14
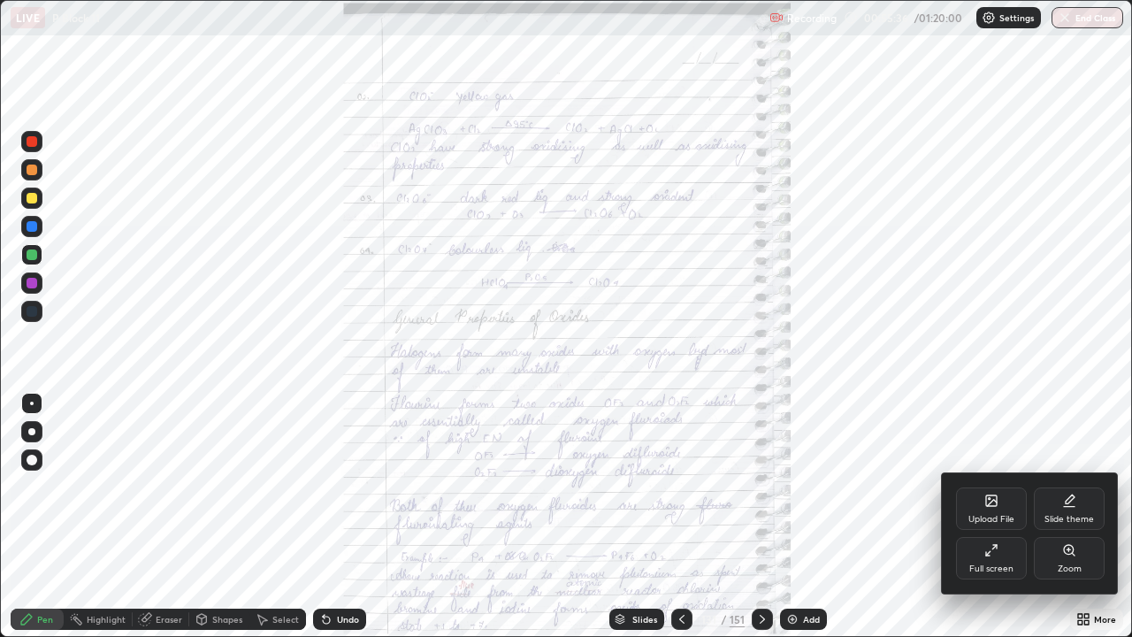
click at [1063, 517] on div "Zoom" at bounding box center [1070, 568] width 24 height 9
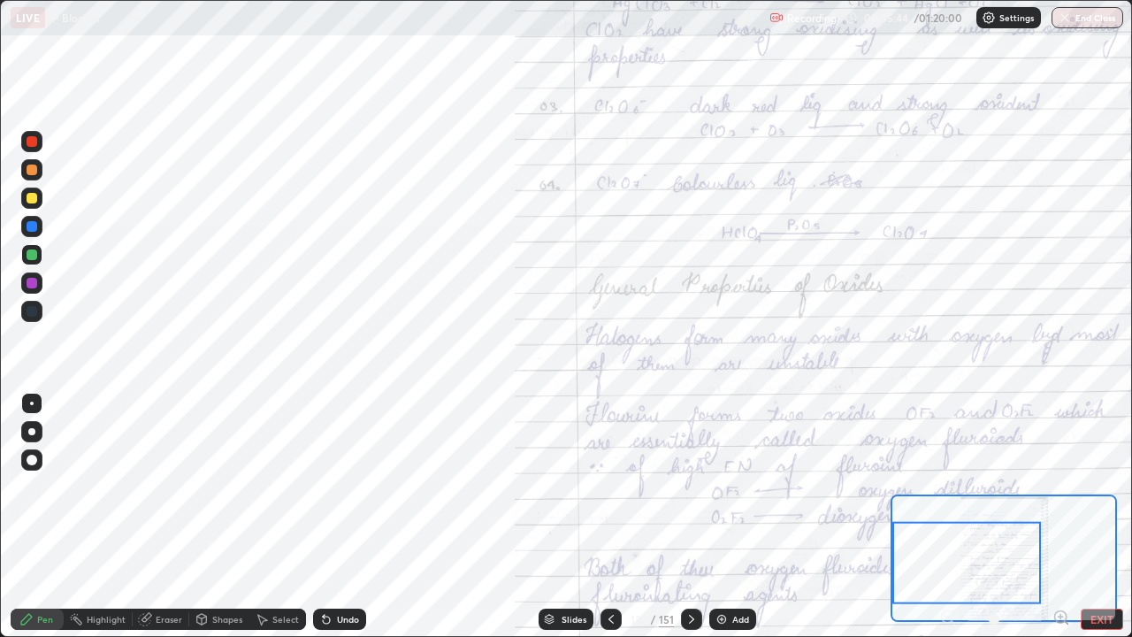
click at [33, 169] on div at bounding box center [32, 170] width 11 height 11
click at [36, 166] on div at bounding box center [32, 170] width 11 height 11
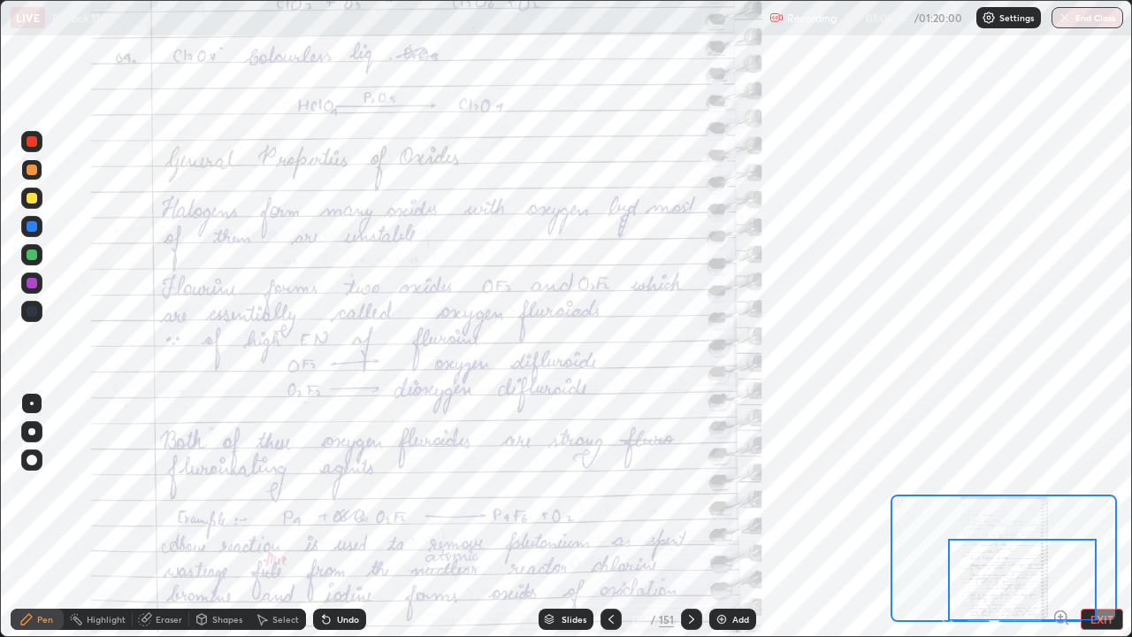
click at [685, 517] on icon at bounding box center [692, 619] width 14 height 14
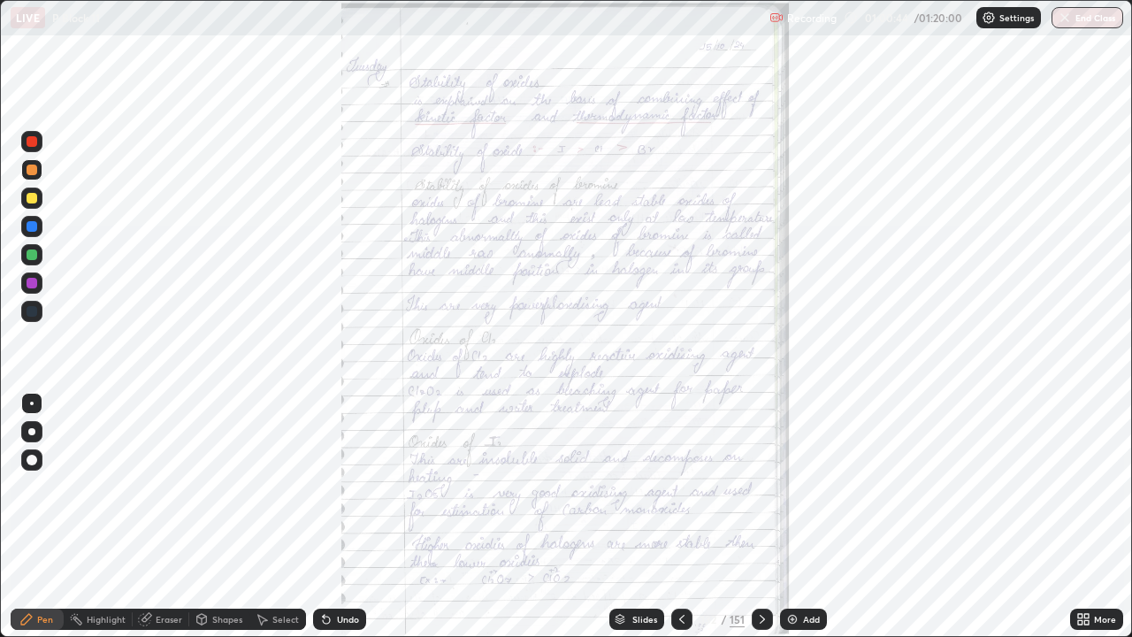
click at [1080, 517] on icon at bounding box center [1080, 622] width 4 height 4
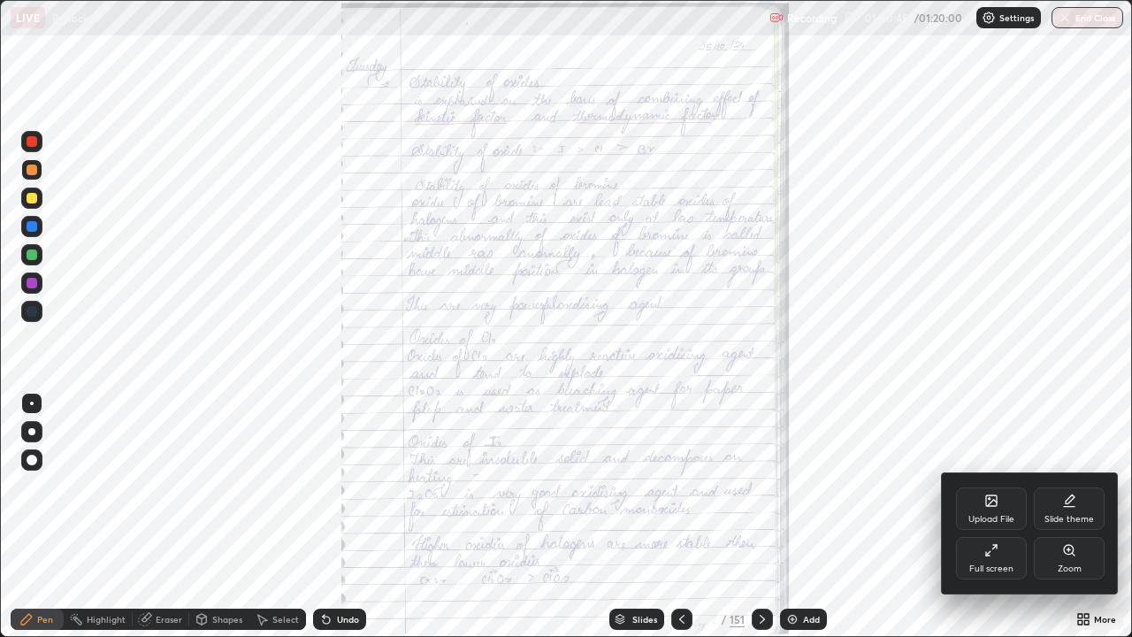
click at [1072, 517] on icon at bounding box center [1073, 554] width 3 height 3
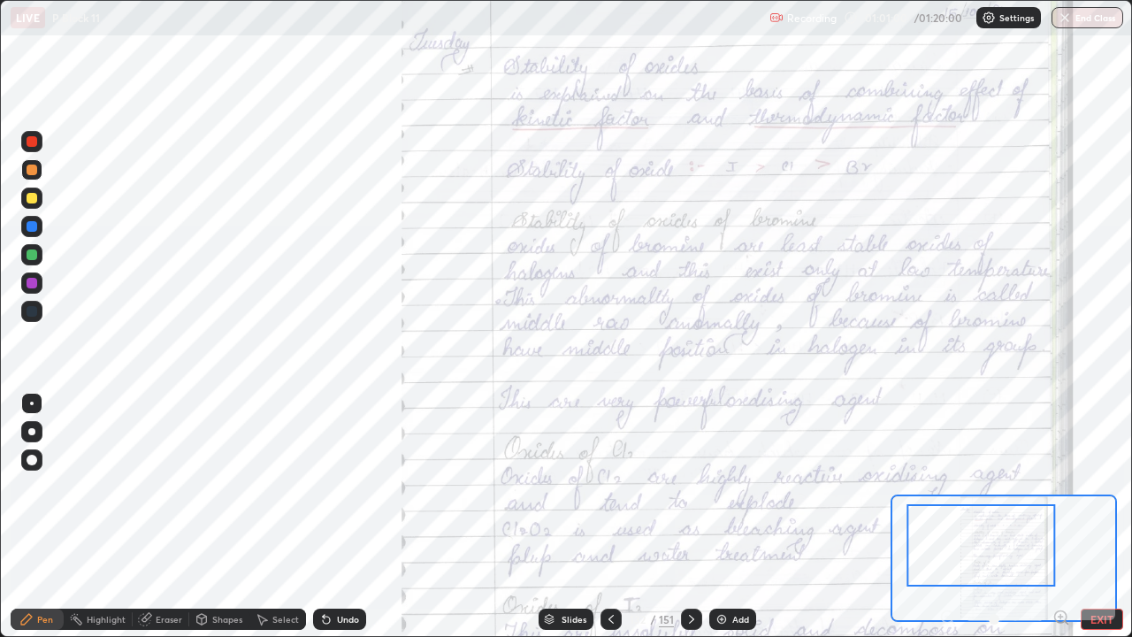
click at [33, 310] on div at bounding box center [32, 311] width 11 height 11
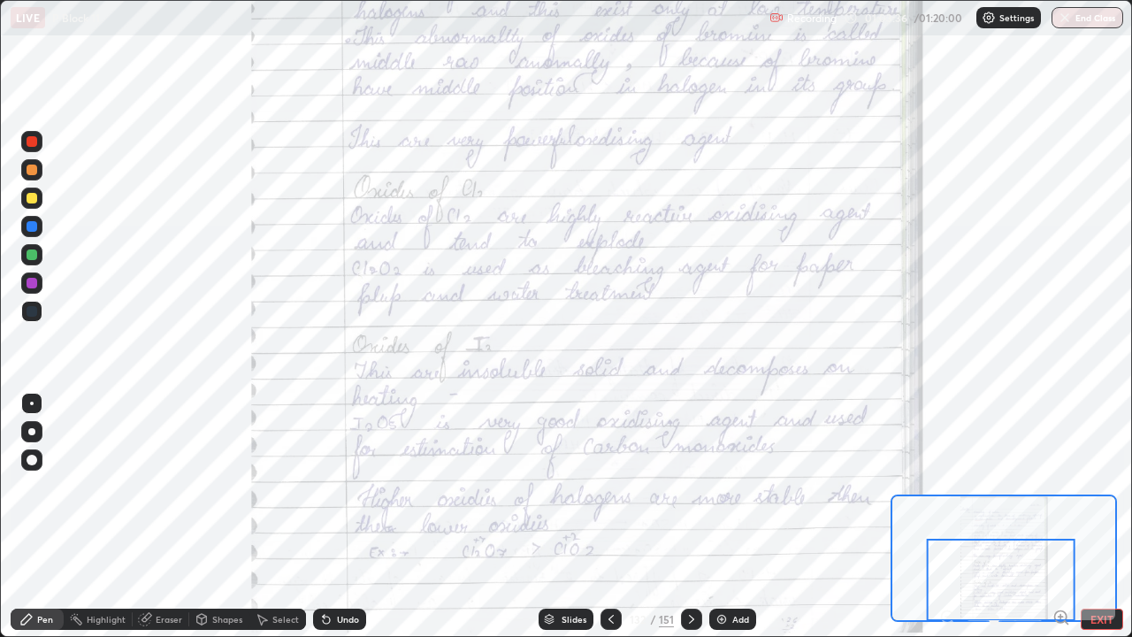
click at [692, 517] on icon at bounding box center [692, 619] width 14 height 14
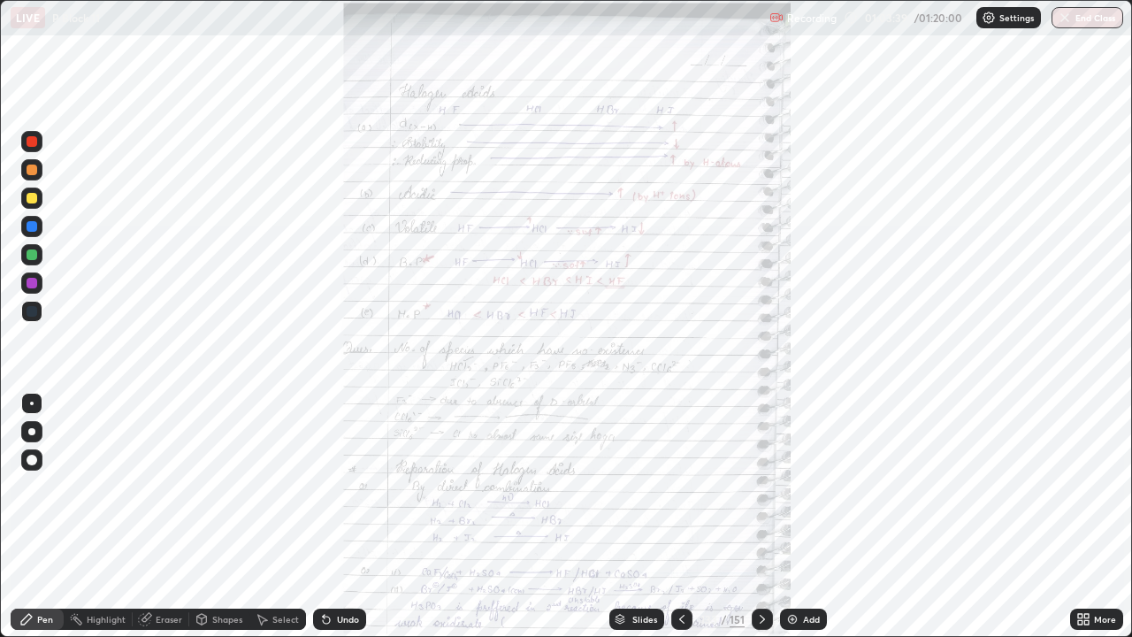
click at [1084, 517] on icon at bounding box center [1084, 619] width 14 height 14
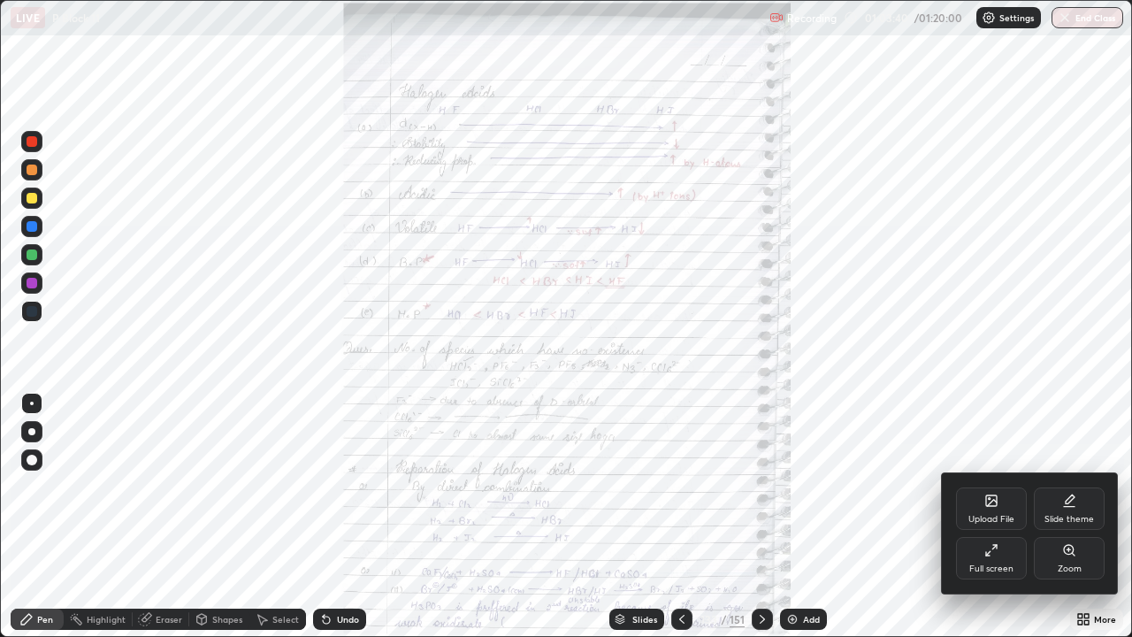
click at [1068, 517] on div "Zoom" at bounding box center [1069, 558] width 71 height 42
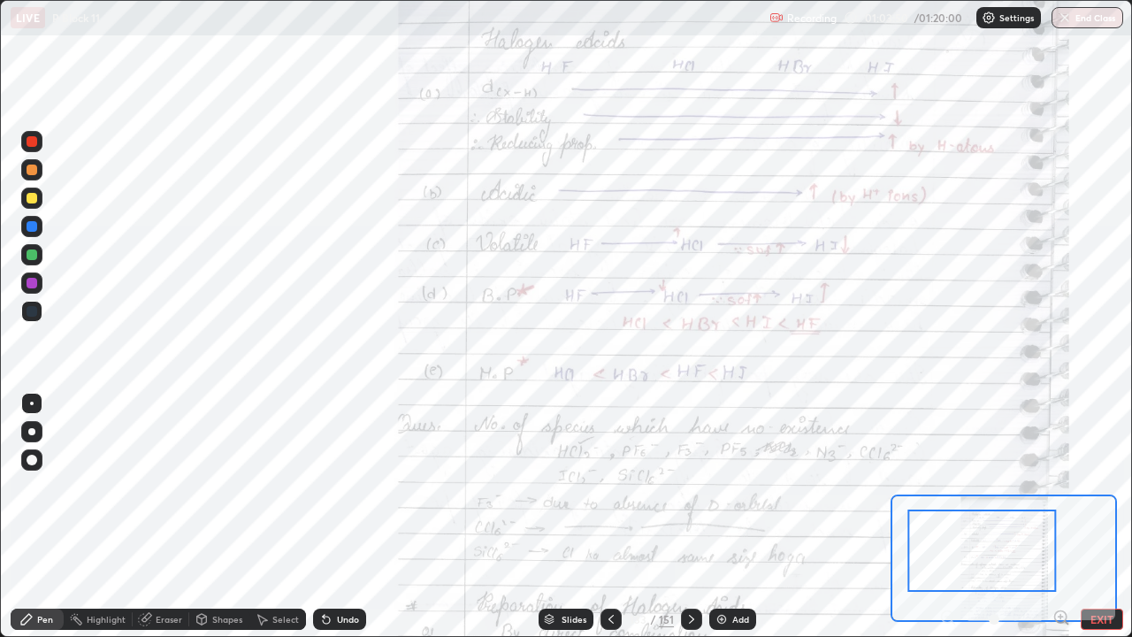
click at [33, 311] on div at bounding box center [32, 311] width 11 height 11
click at [32, 310] on div at bounding box center [32, 311] width 11 height 11
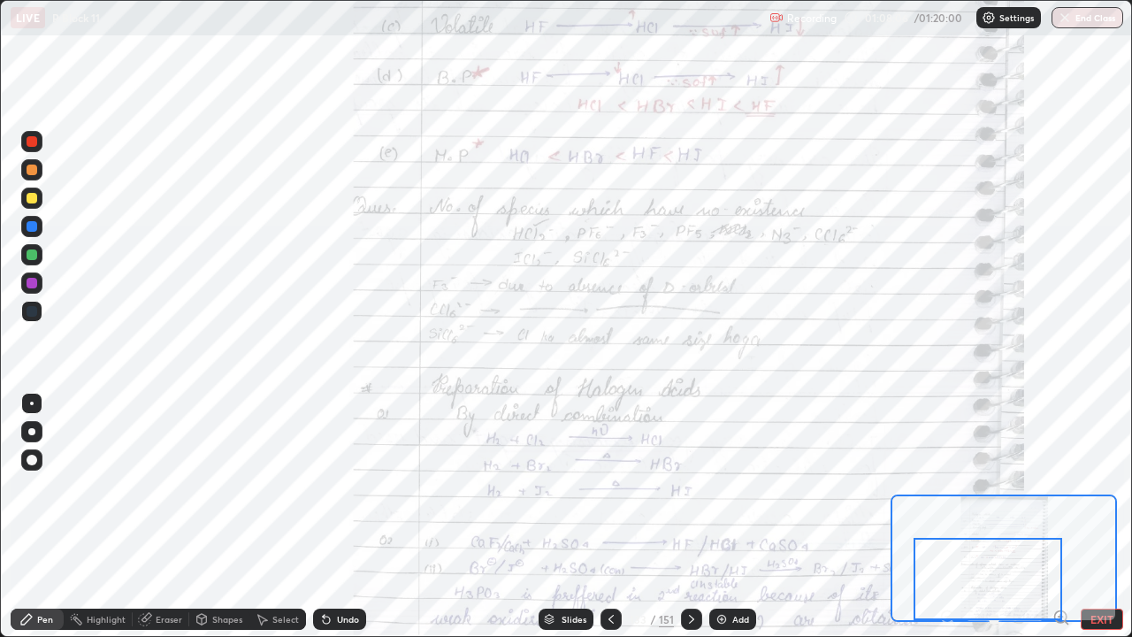
click at [1031, 517] on div at bounding box center [988, 579] width 149 height 82
click at [690, 517] on icon at bounding box center [691, 619] width 5 height 9
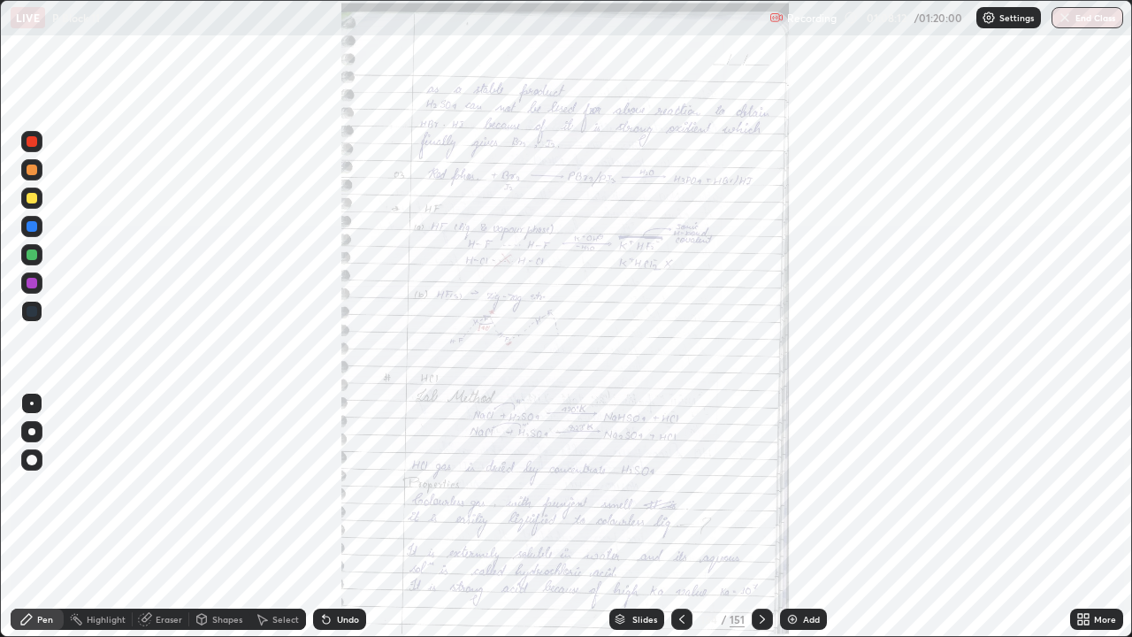
click at [1078, 517] on icon at bounding box center [1080, 616] width 4 height 4
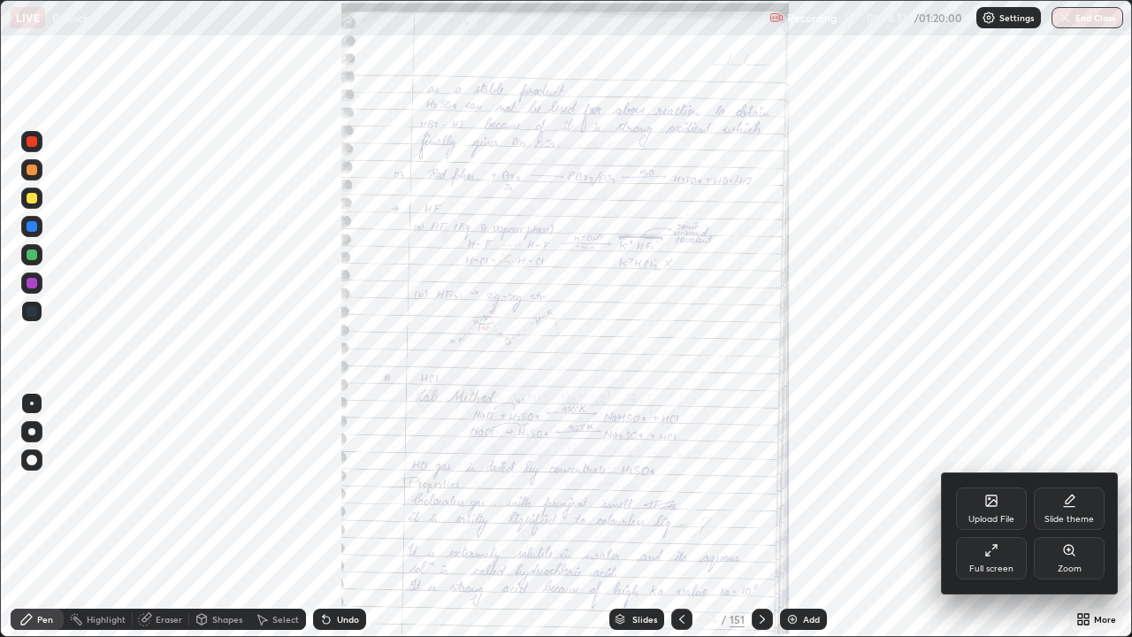
click at [1064, 517] on icon at bounding box center [1069, 550] width 10 height 10
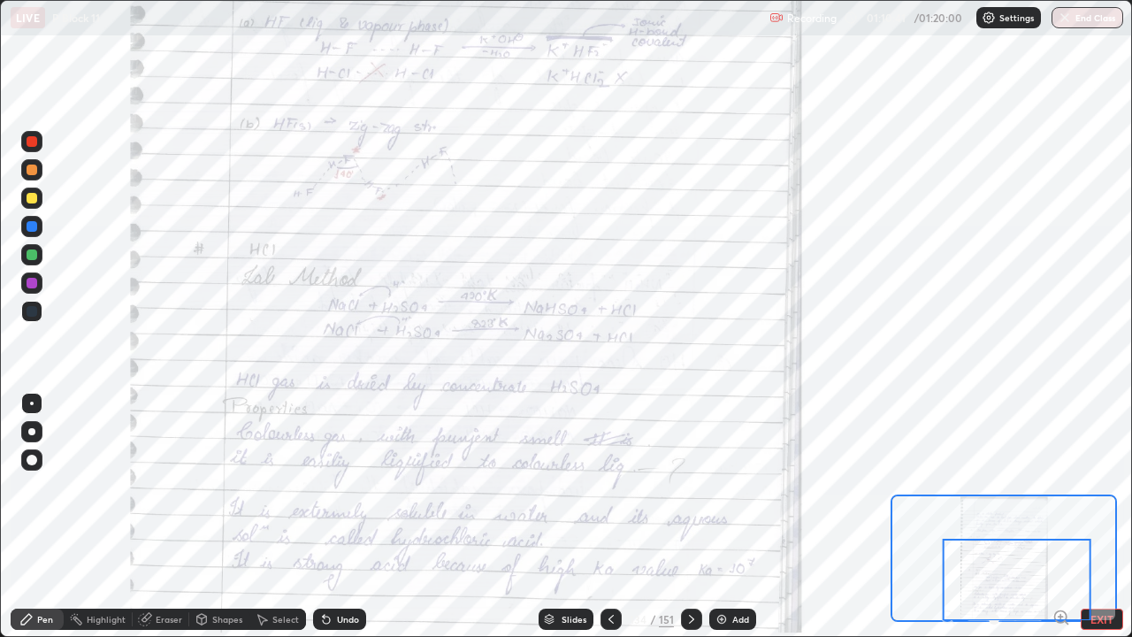
click at [692, 517] on icon at bounding box center [691, 619] width 5 height 9
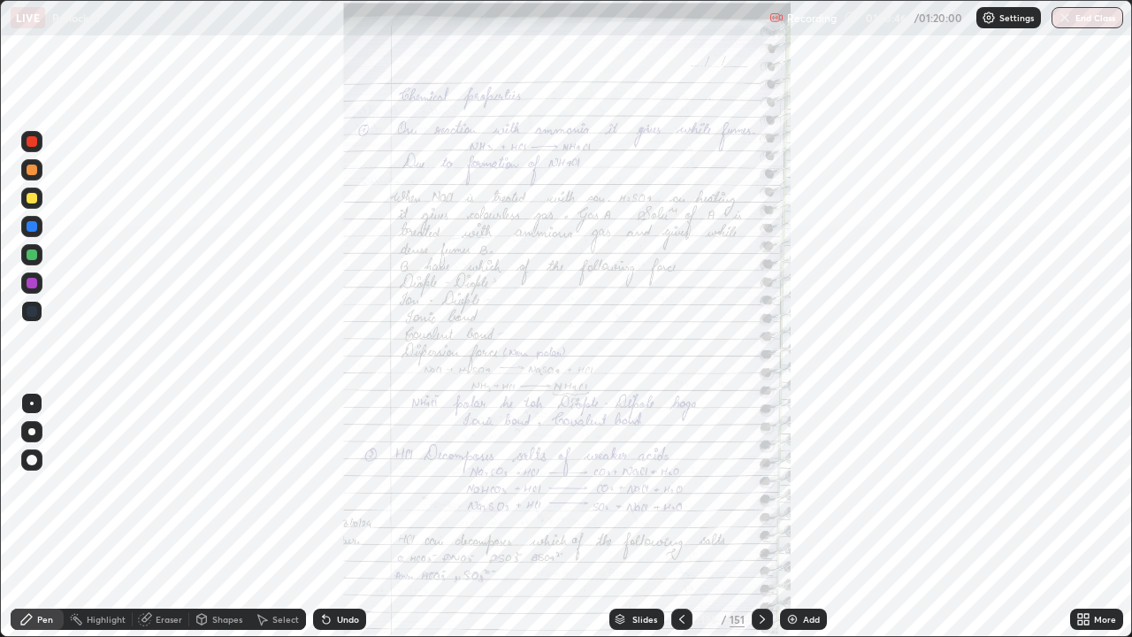
click at [1080, 517] on icon at bounding box center [1080, 616] width 4 height 4
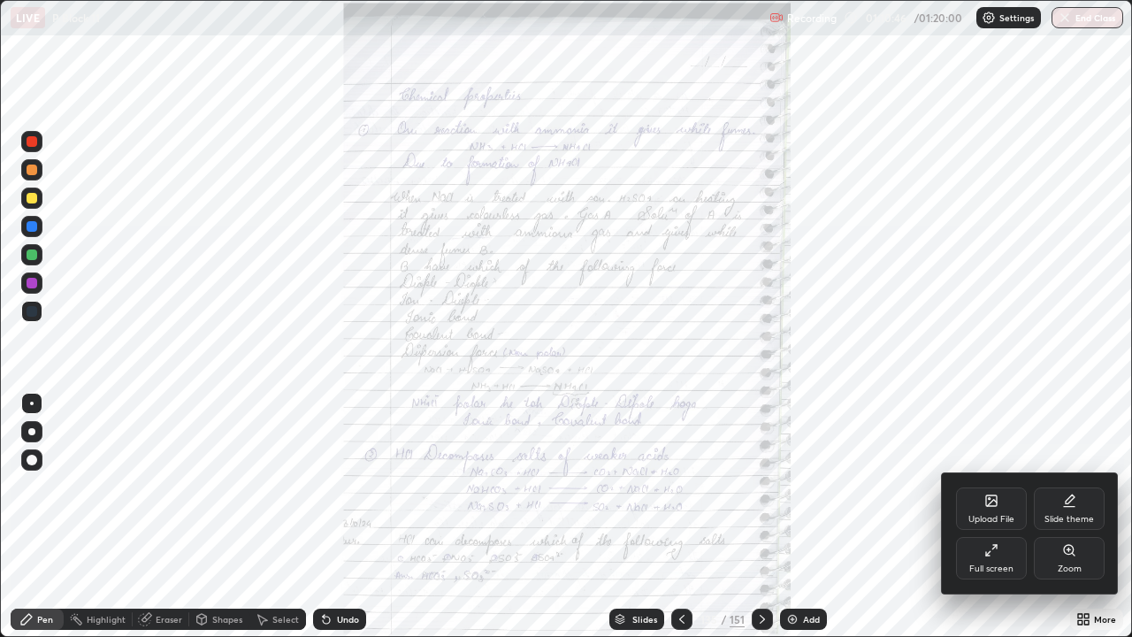
click at [1060, 517] on div "Zoom" at bounding box center [1069, 558] width 71 height 42
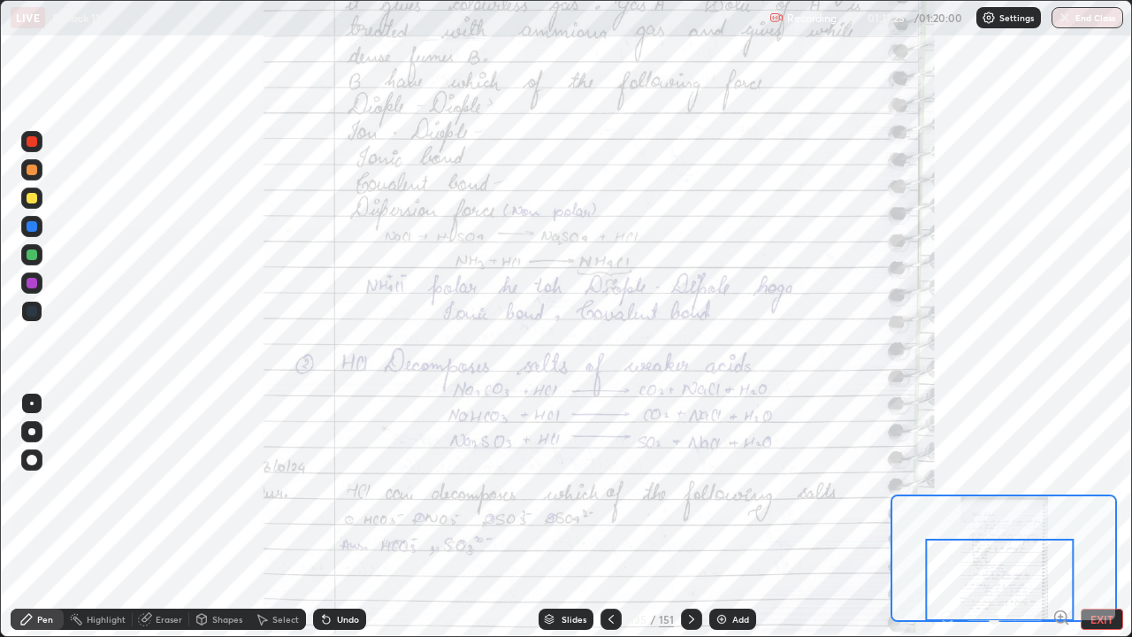
click at [693, 517] on icon at bounding box center [692, 619] width 14 height 14
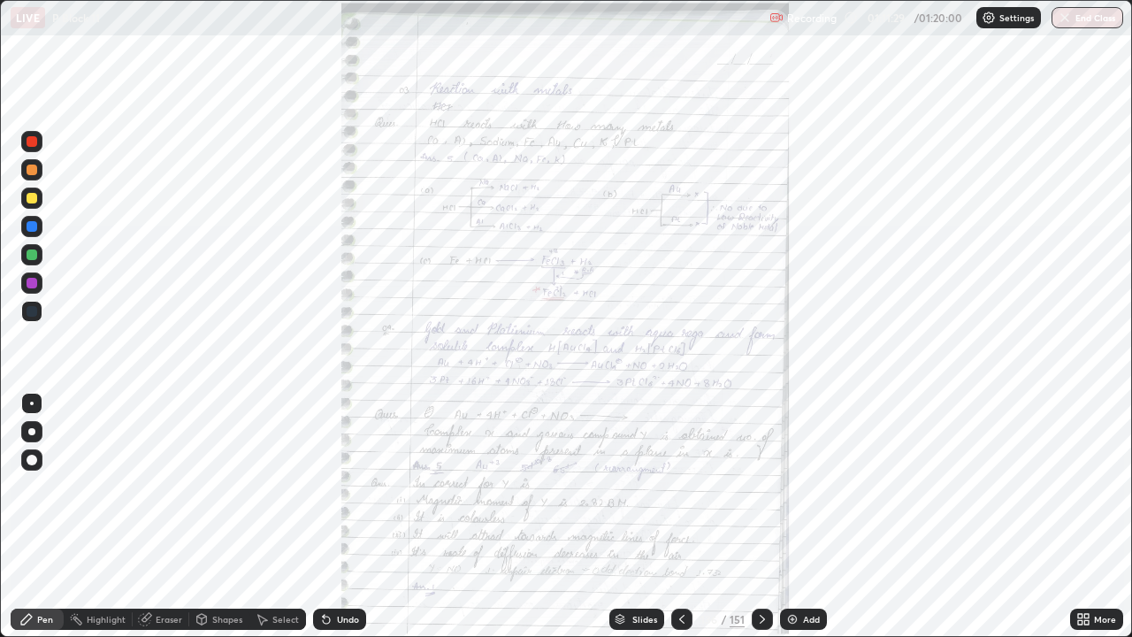
click at [1082, 517] on icon at bounding box center [1080, 616] width 4 height 4
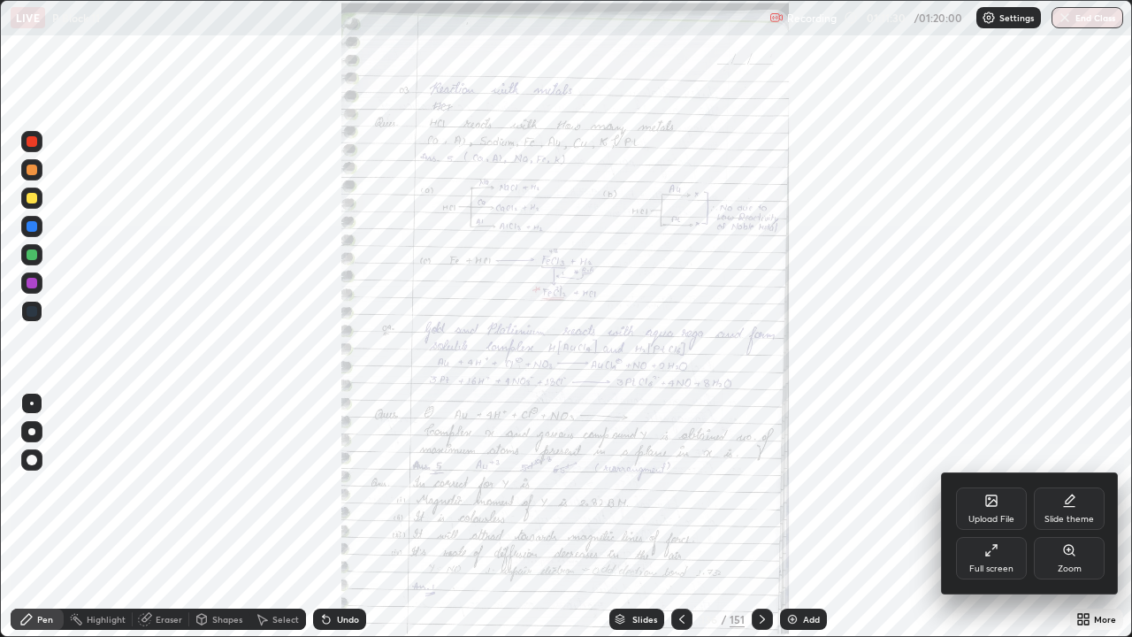
click at [1059, 517] on div "Zoom" at bounding box center [1069, 558] width 71 height 42
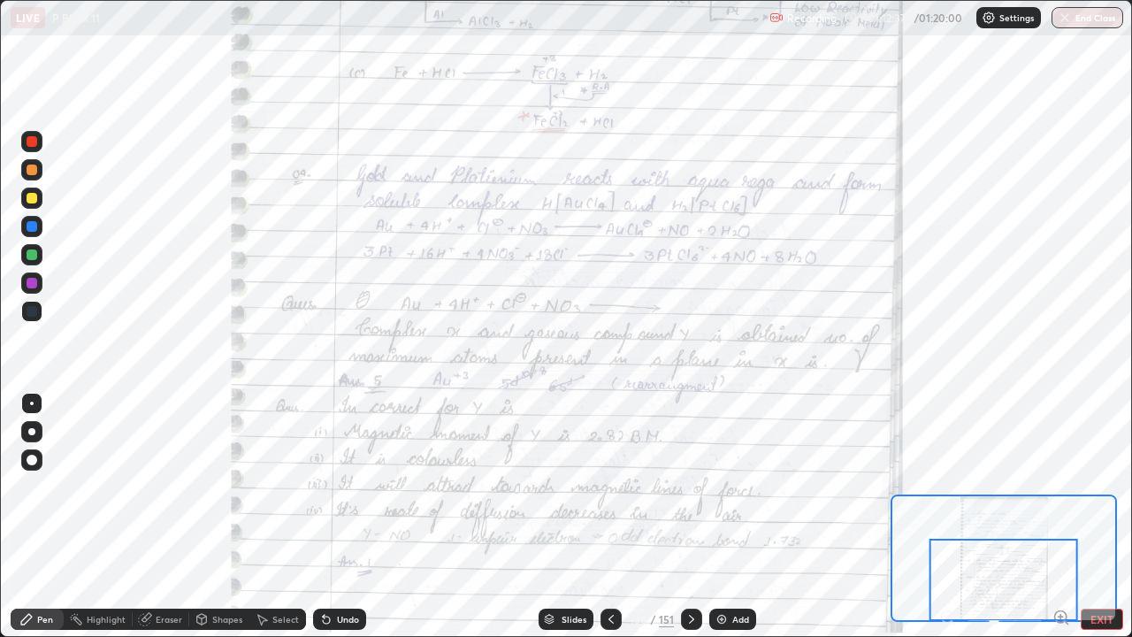
click at [698, 517] on div at bounding box center [691, 618] width 21 height 35
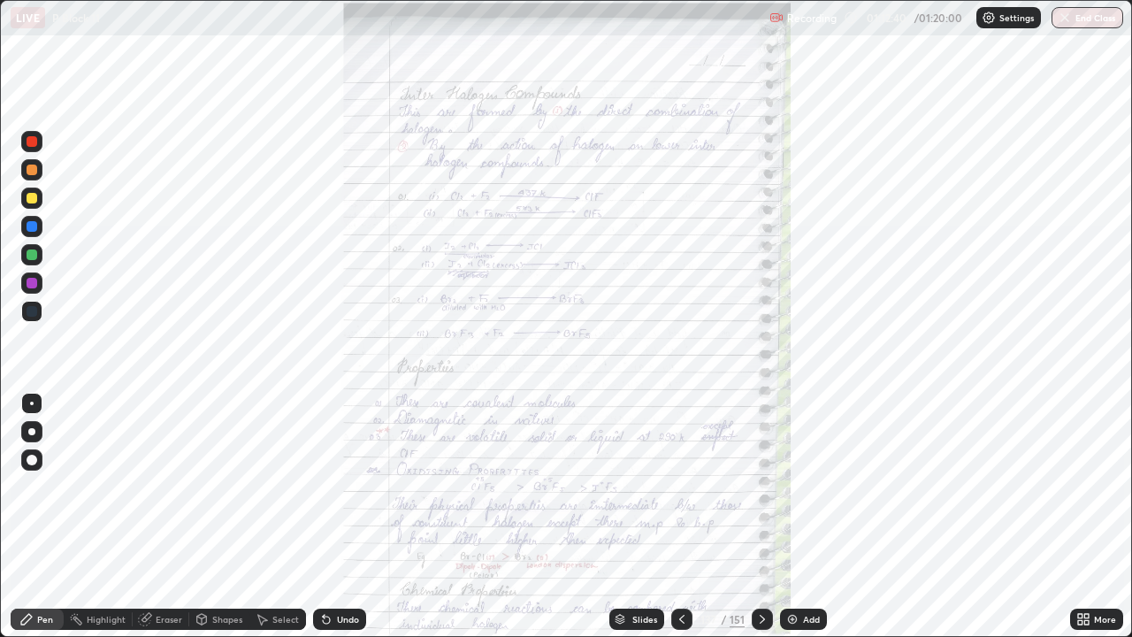
click at [1080, 517] on icon at bounding box center [1080, 616] width 4 height 4
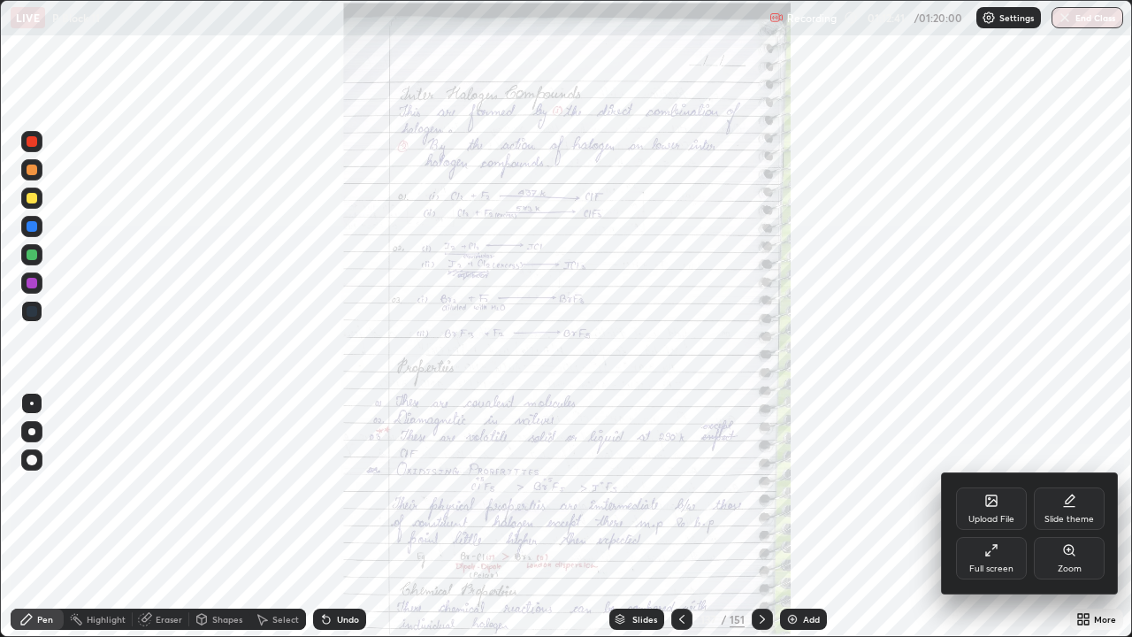
click at [1064, 517] on icon at bounding box center [1069, 550] width 10 height 10
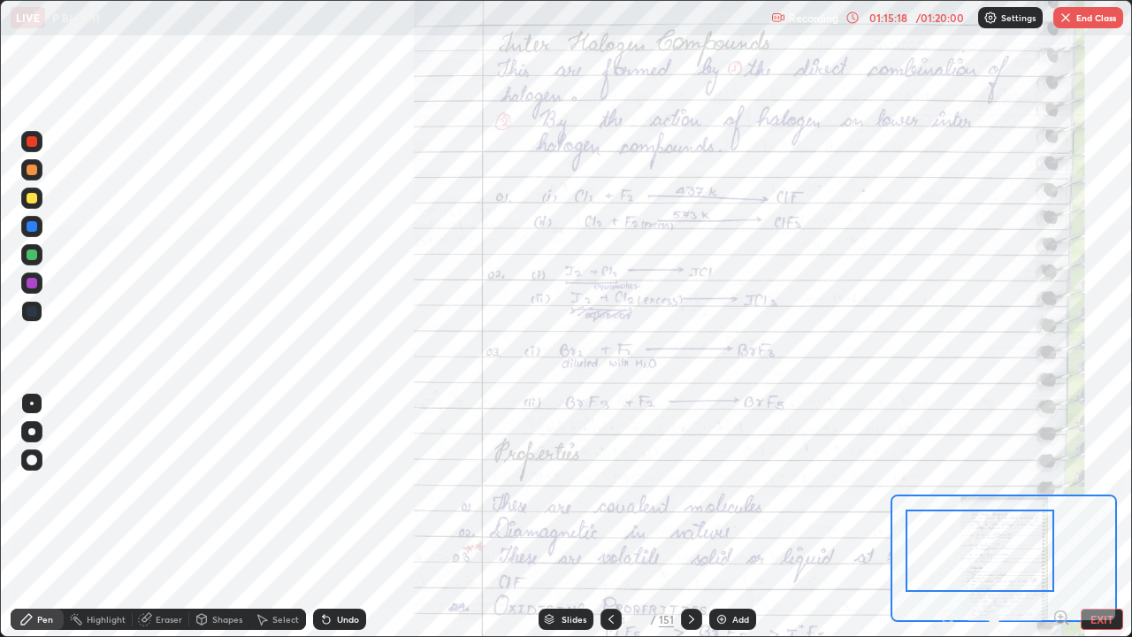
click at [1072, 20] on img "button" at bounding box center [1066, 18] width 14 height 14
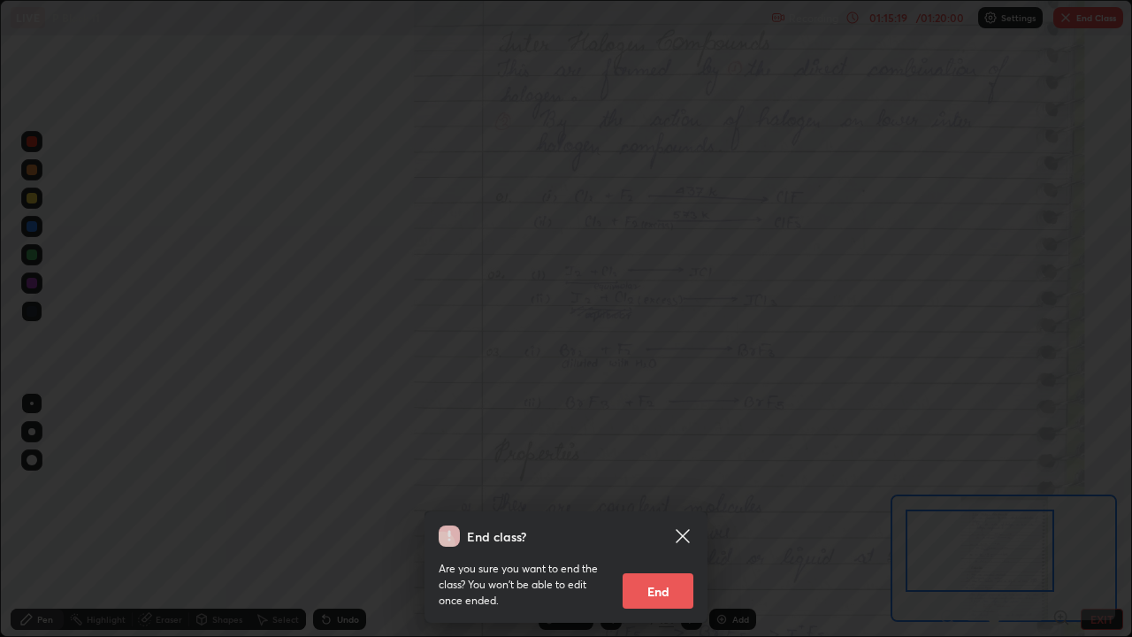
click at [669, 517] on button "End" at bounding box center [658, 590] width 71 height 35
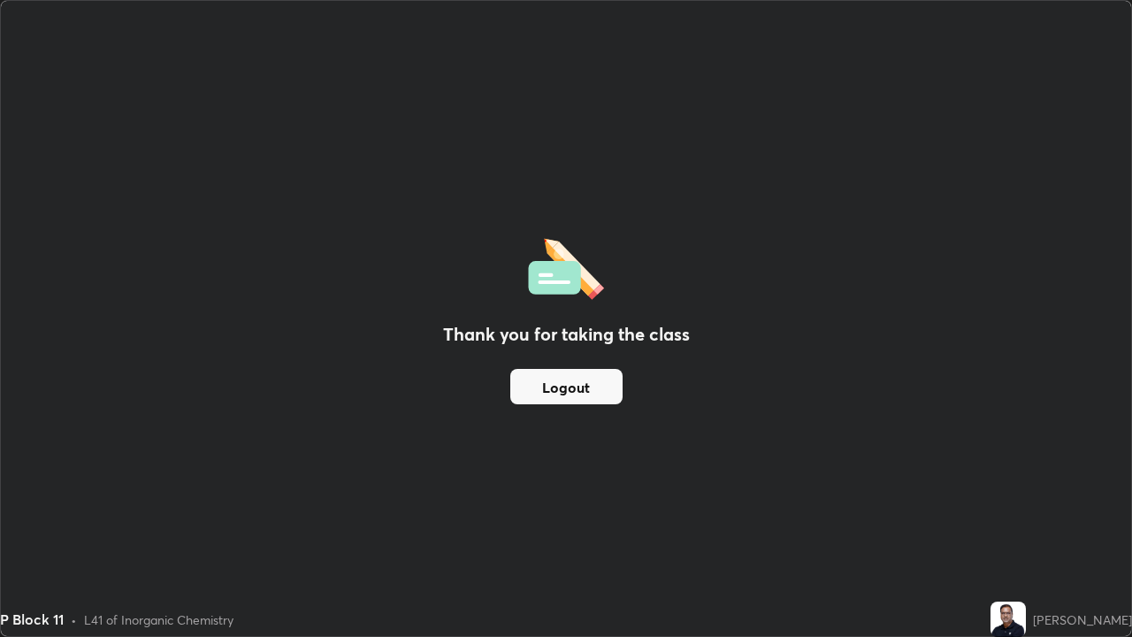
click at [595, 392] on button "Logout" at bounding box center [566, 386] width 112 height 35
click at [585, 394] on button "Logout" at bounding box center [566, 386] width 112 height 35
